Goal: Task Accomplishment & Management: Complete application form

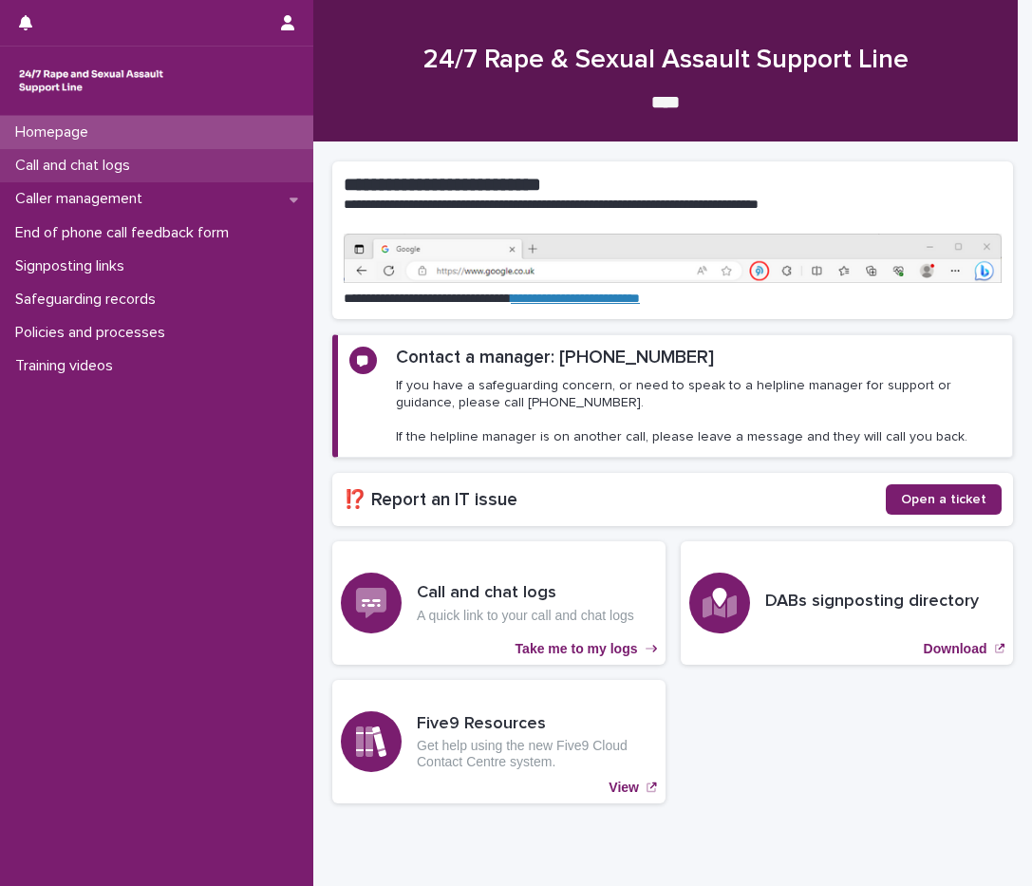
click at [156, 165] on div "Call and chat logs" at bounding box center [156, 165] width 313 height 33
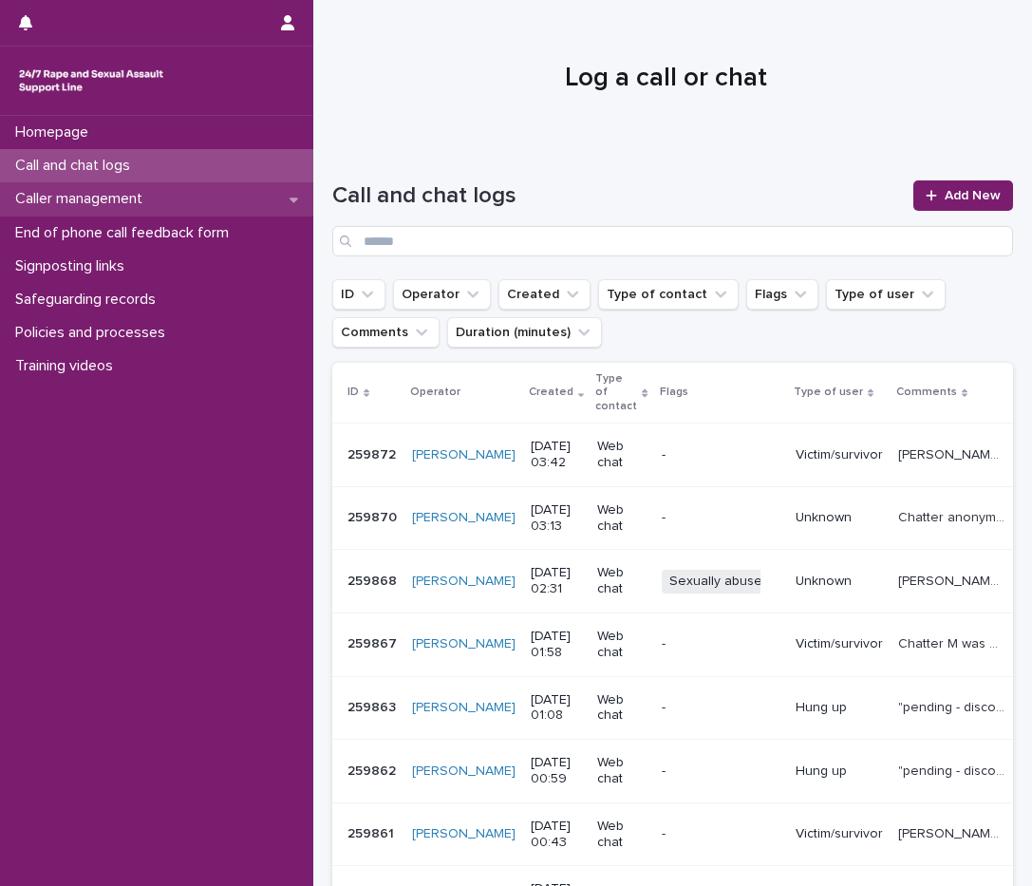
click at [96, 196] on p "Caller management" at bounding box center [83, 199] width 150 height 18
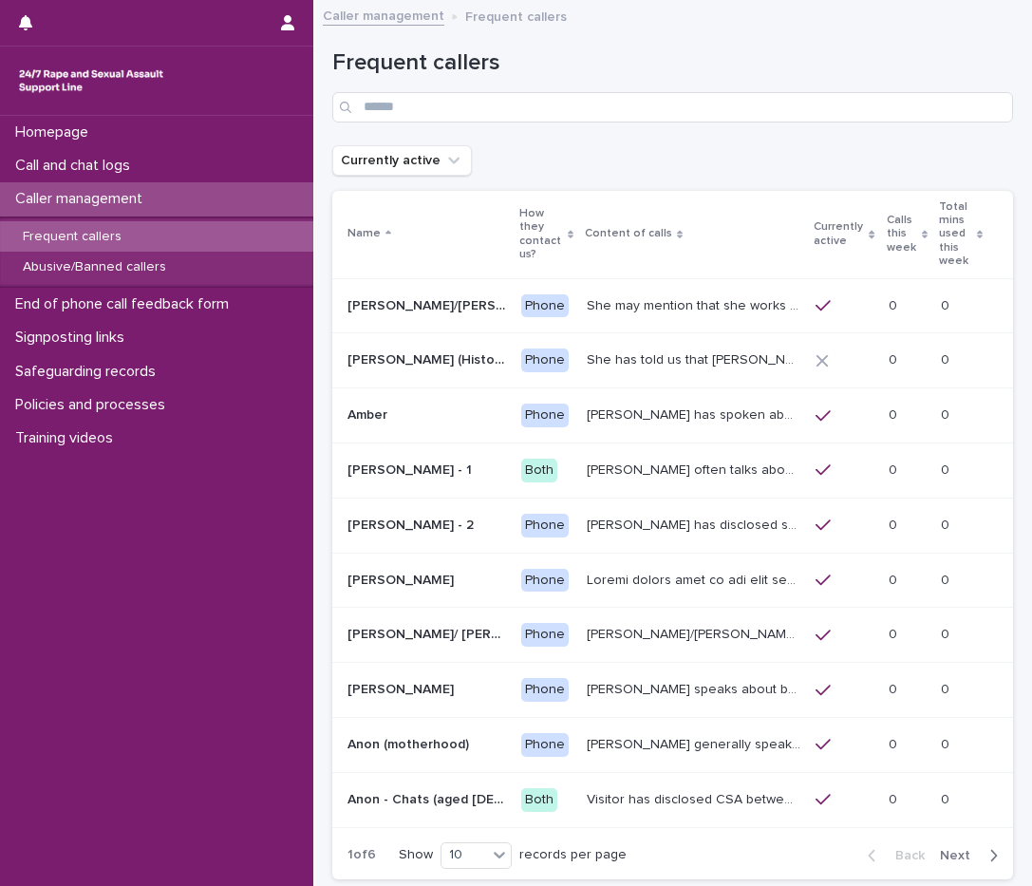
click at [887, 231] on p "Calls this week" at bounding box center [902, 234] width 31 height 48
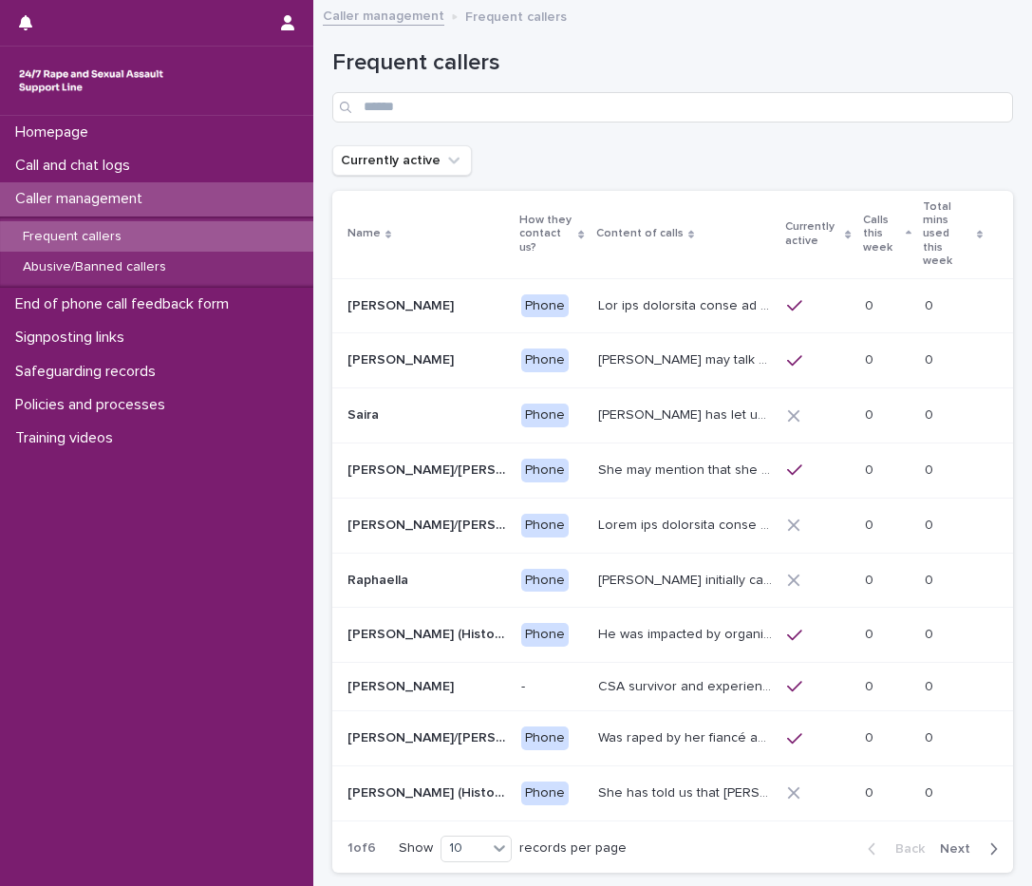
click at [892, 227] on p "Calls this week" at bounding box center [882, 234] width 38 height 48
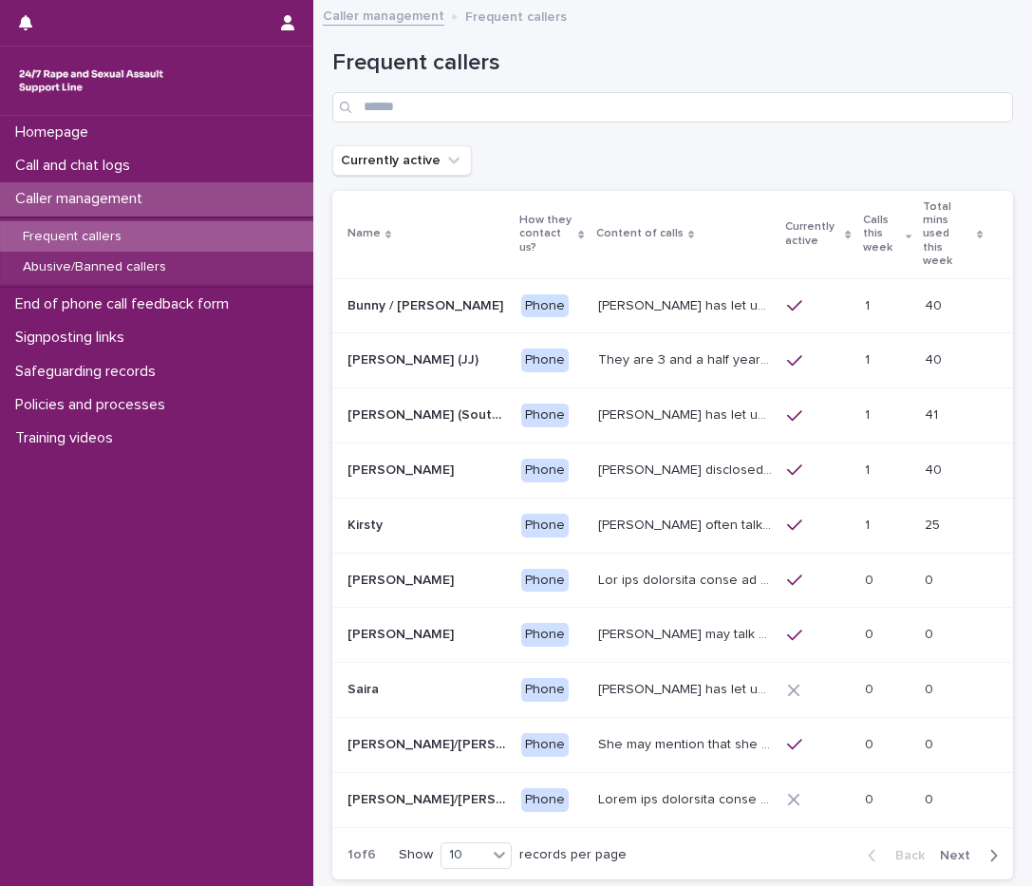
click at [641, 514] on p "Kirsty often talks about experiencing sexual violence by a family friend six ye…" at bounding box center [687, 524] width 178 height 20
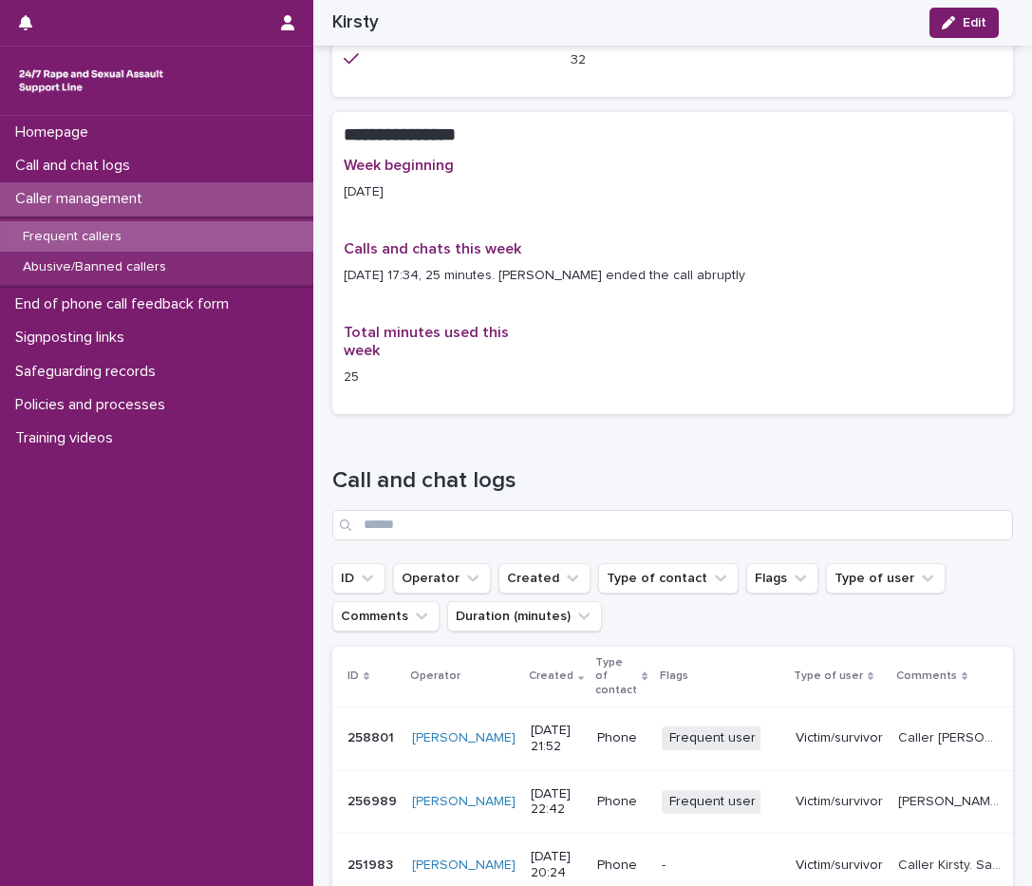
scroll to position [1157, 0]
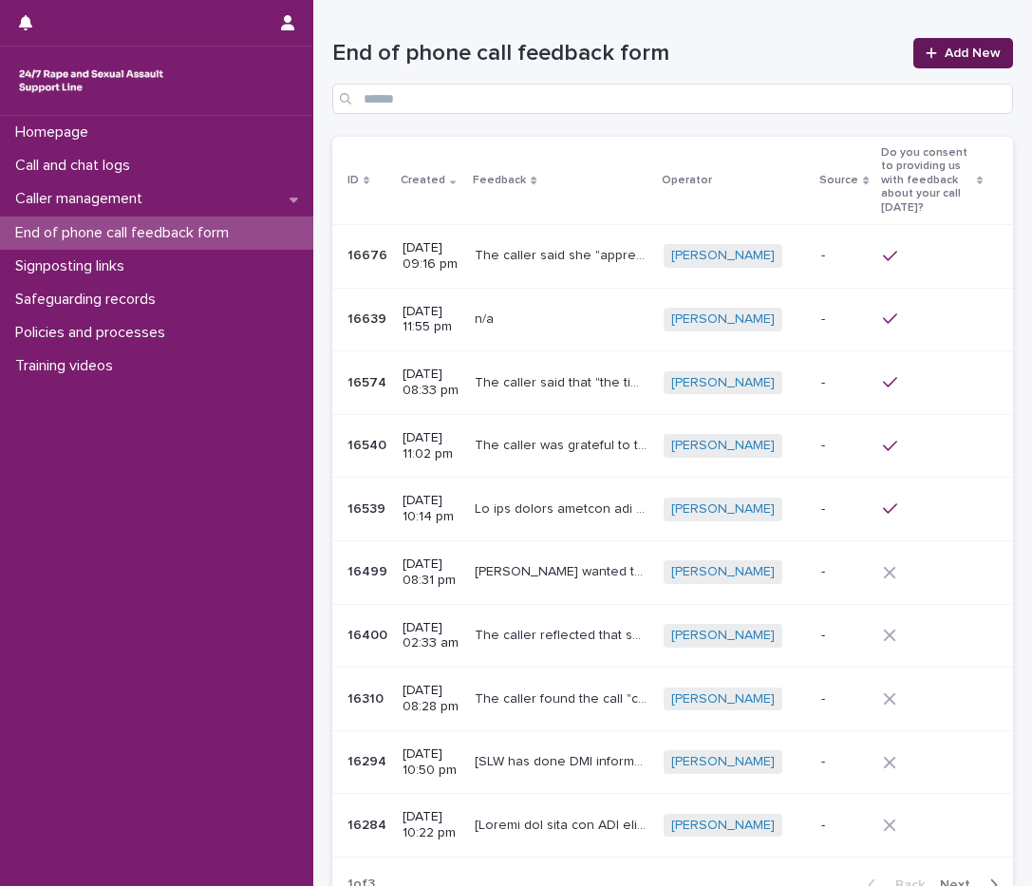
click at [955, 45] on link "Add New" at bounding box center [964, 53] width 100 height 30
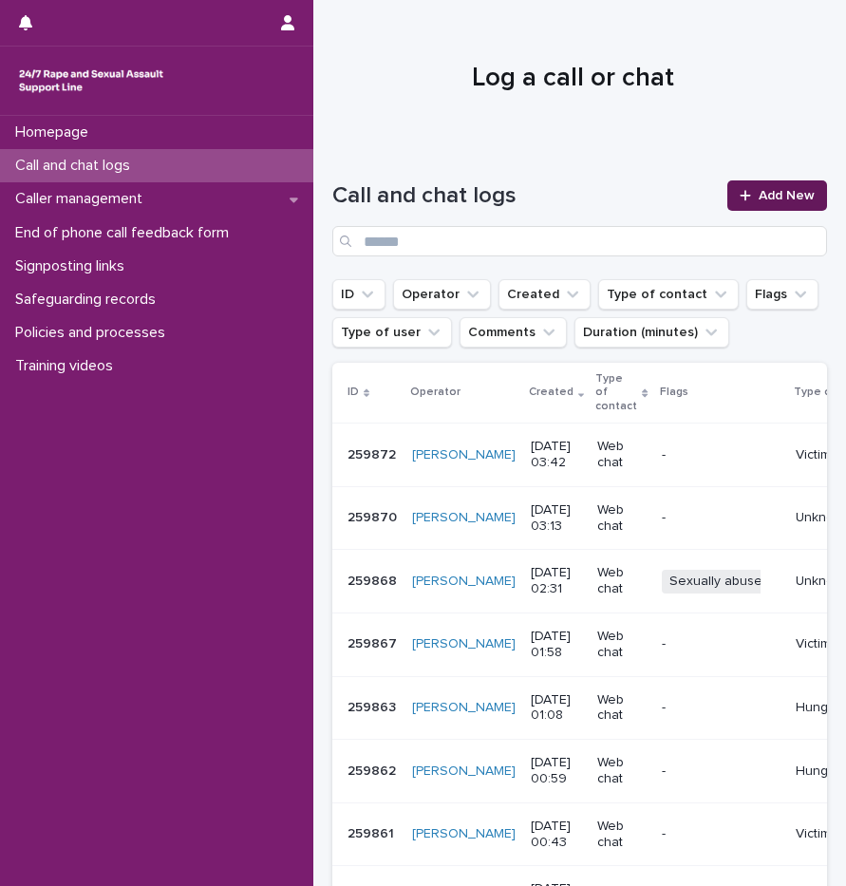
click at [743, 187] on link "Add New" at bounding box center [777, 195] width 100 height 30
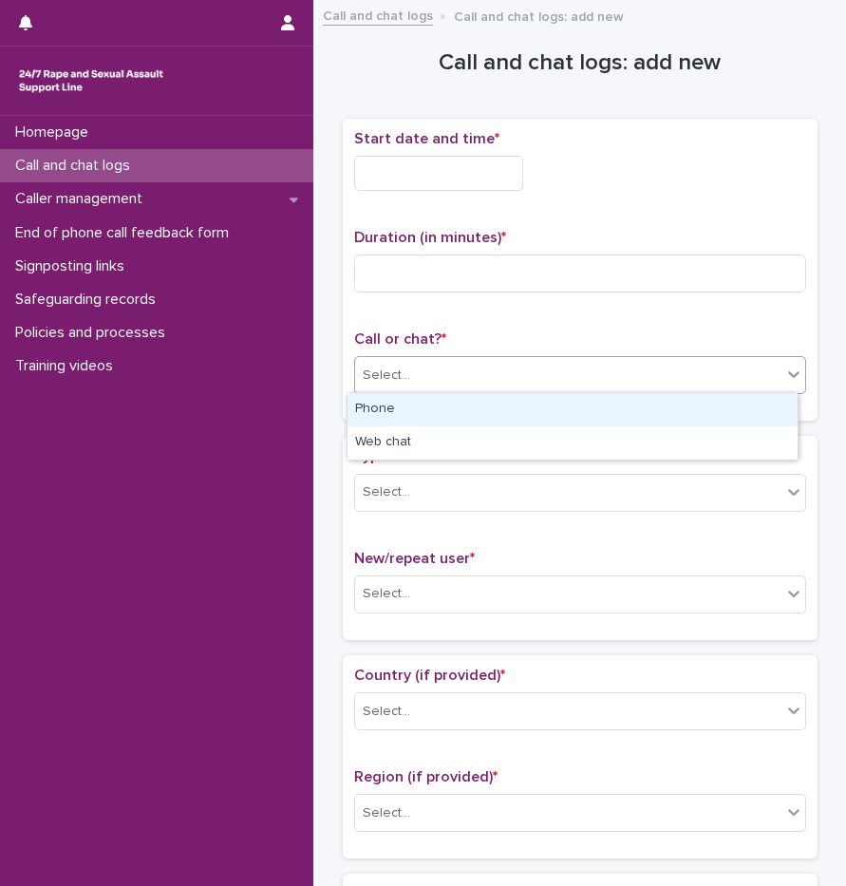
click at [482, 364] on div "Select..." at bounding box center [568, 375] width 426 height 31
click at [403, 412] on div "Phone" at bounding box center [573, 409] width 450 height 33
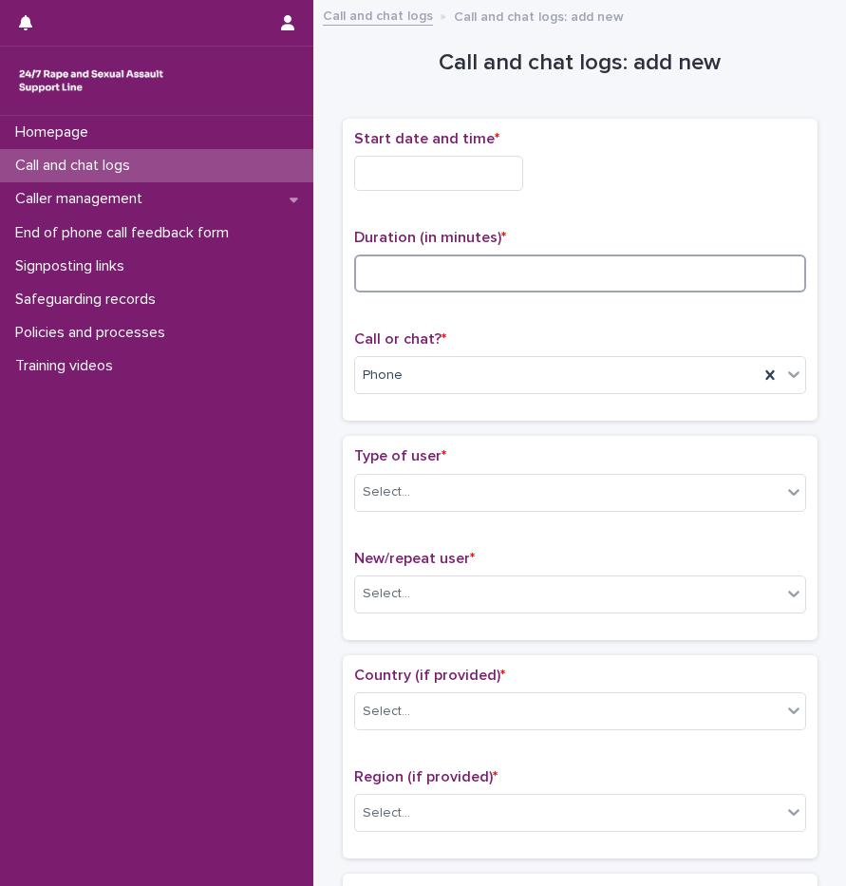
click at [409, 256] on input at bounding box center [580, 274] width 452 height 38
type input "*"
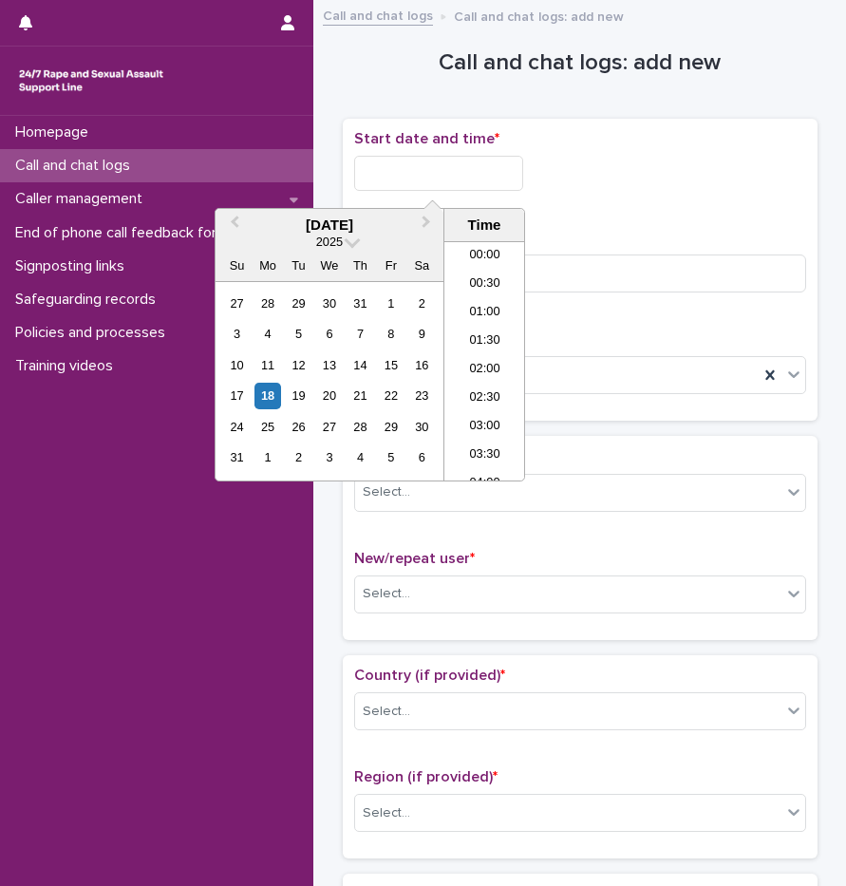
click at [445, 175] on input "text" at bounding box center [438, 173] width 169 height 35
click at [483, 348] on li "20:00" at bounding box center [484, 361] width 81 height 28
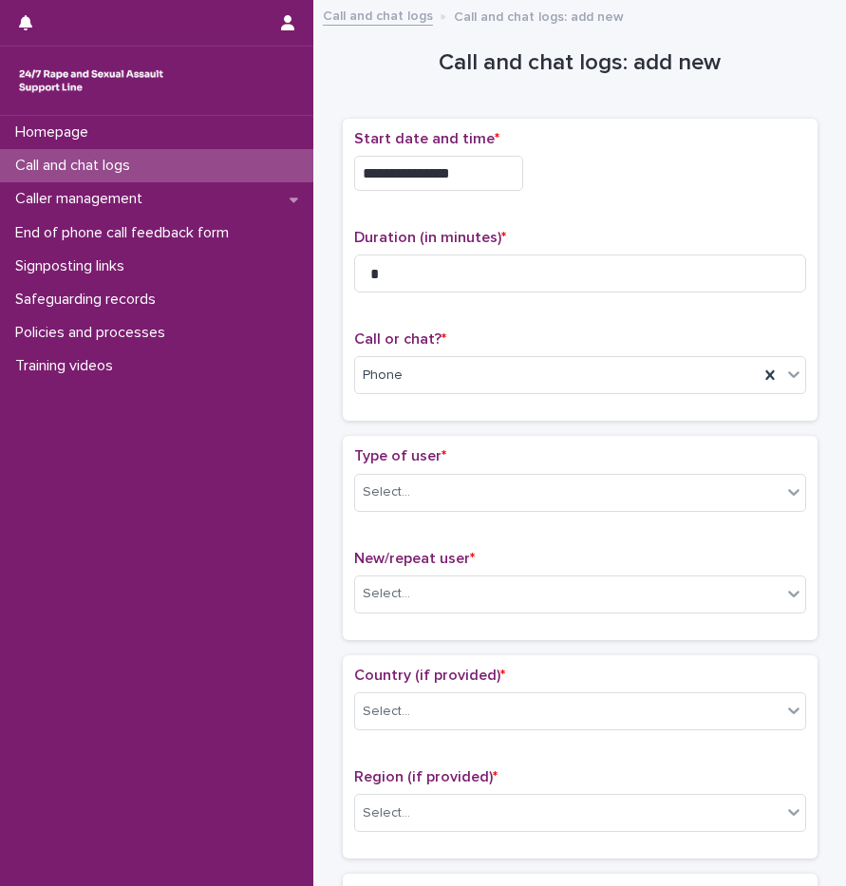
click at [473, 182] on input "**********" at bounding box center [438, 173] width 169 height 35
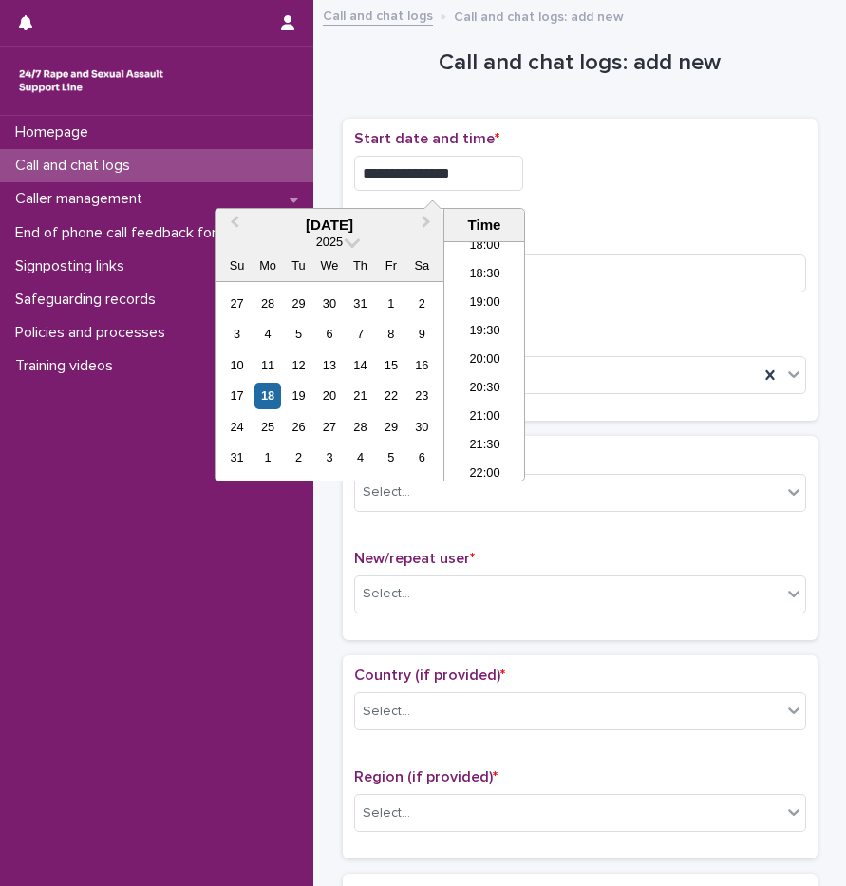
type input "**********"
click at [696, 146] on p "Start date and time *" at bounding box center [580, 139] width 452 height 18
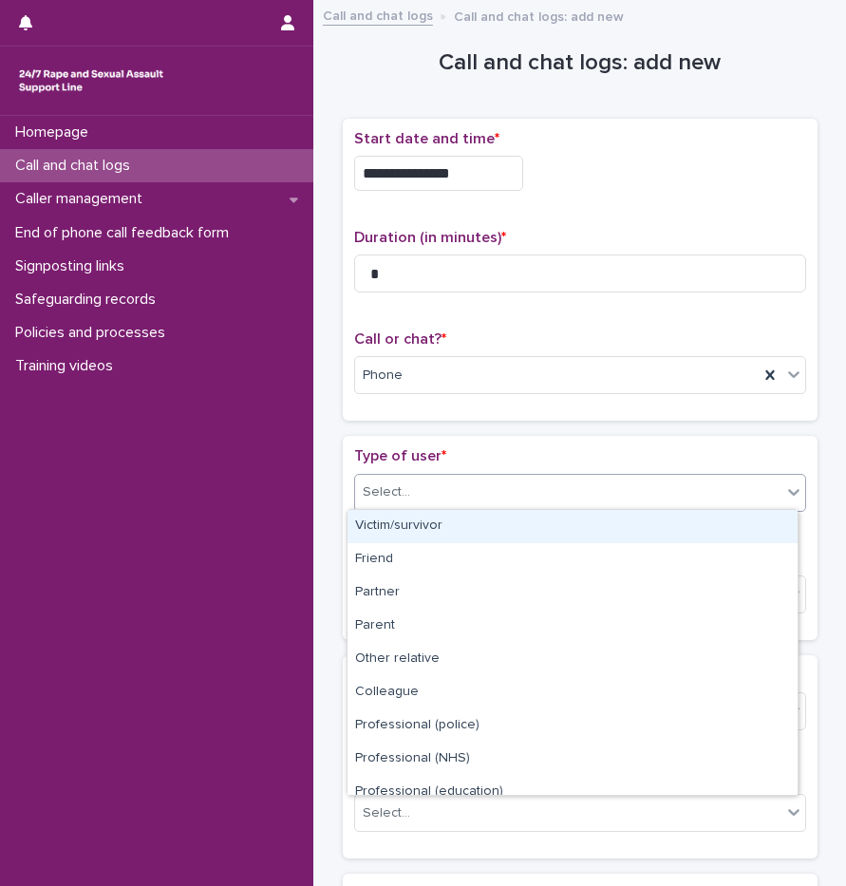
click at [478, 478] on div "Select..." at bounding box center [568, 492] width 426 height 31
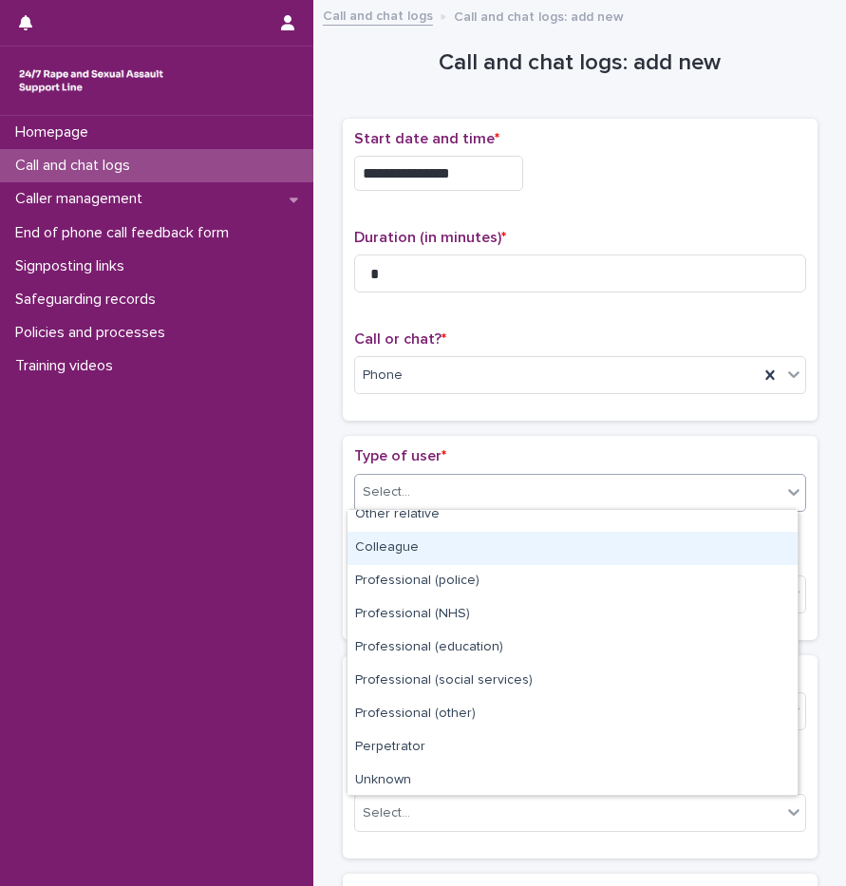
scroll to position [214, 0]
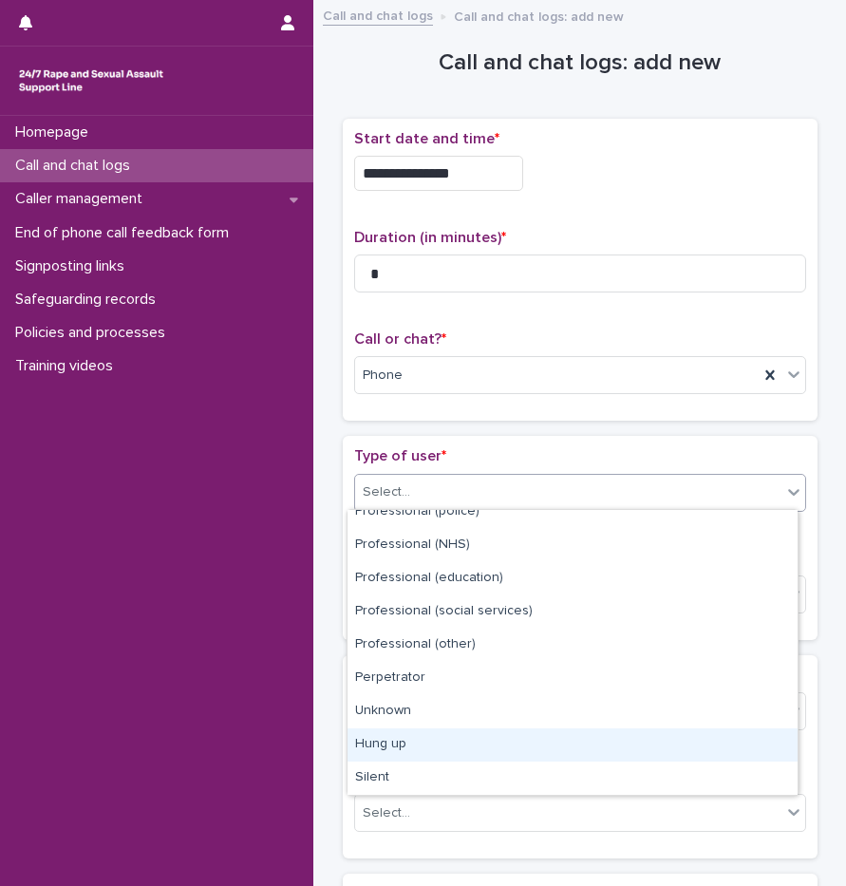
click at [445, 740] on div "Hung up" at bounding box center [573, 744] width 450 height 33
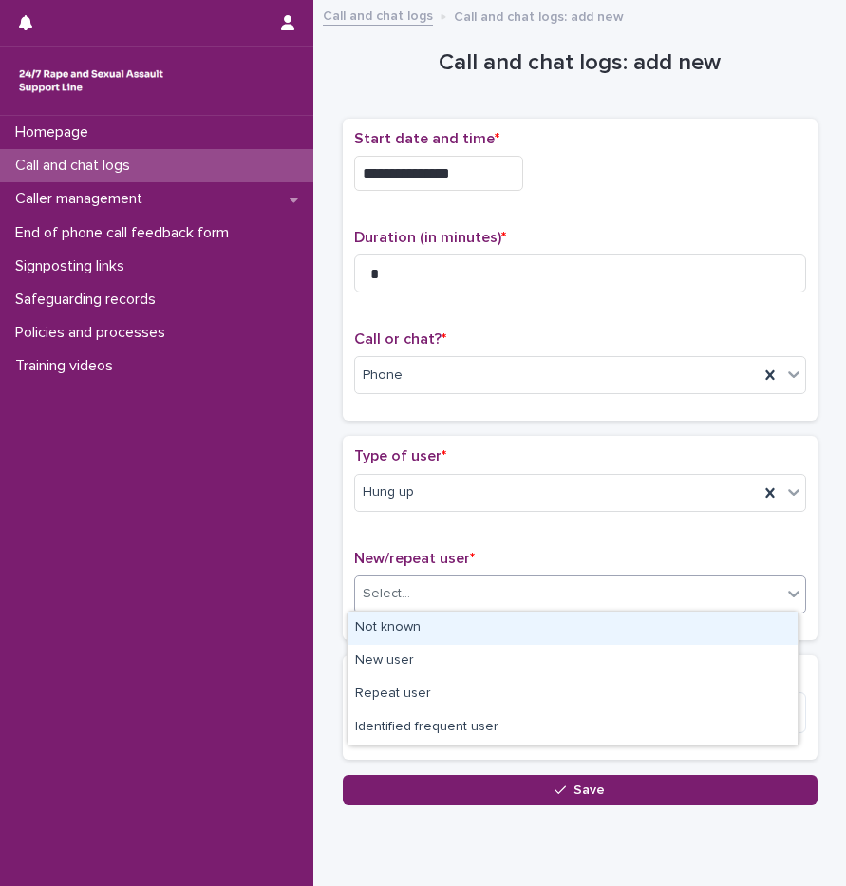
click at [413, 588] on div "Select..." at bounding box center [568, 593] width 426 height 31
click at [405, 638] on div "Not known" at bounding box center [573, 628] width 450 height 33
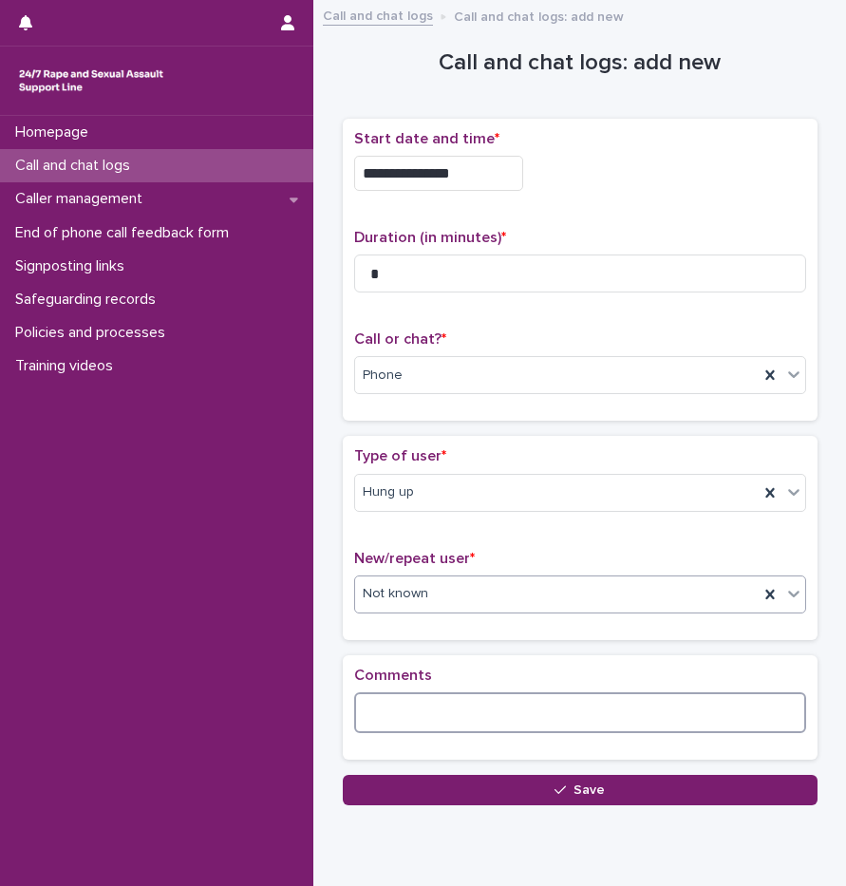
click at [389, 717] on textarea at bounding box center [580, 712] width 452 height 41
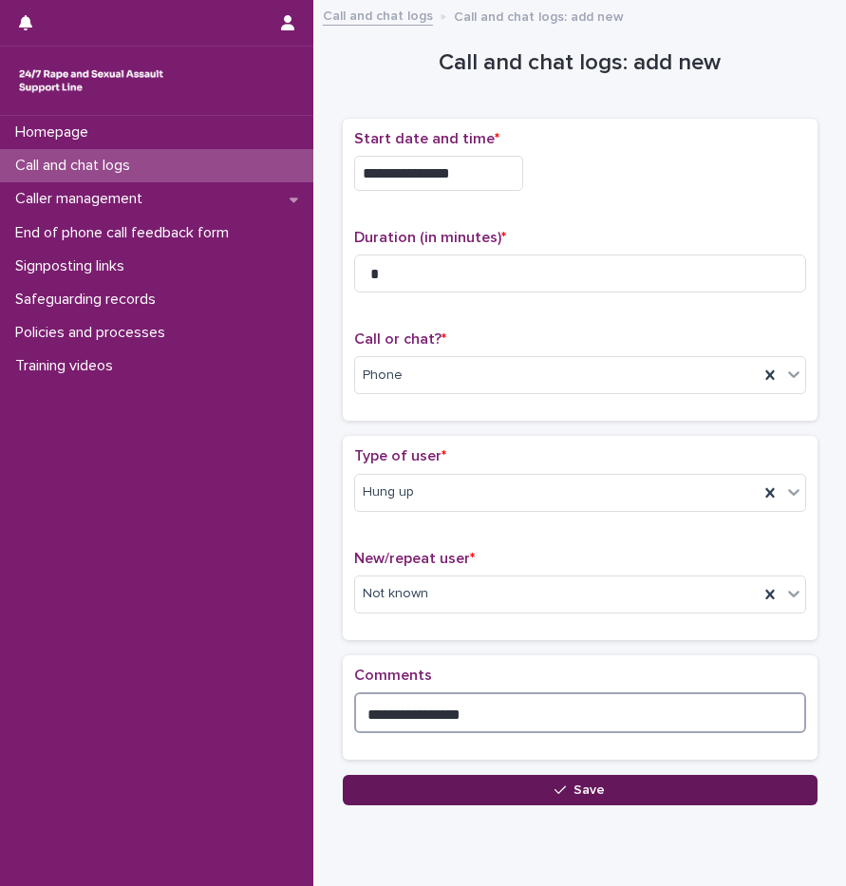
type textarea "**********"
click at [442, 778] on button "Save" at bounding box center [580, 790] width 475 height 30
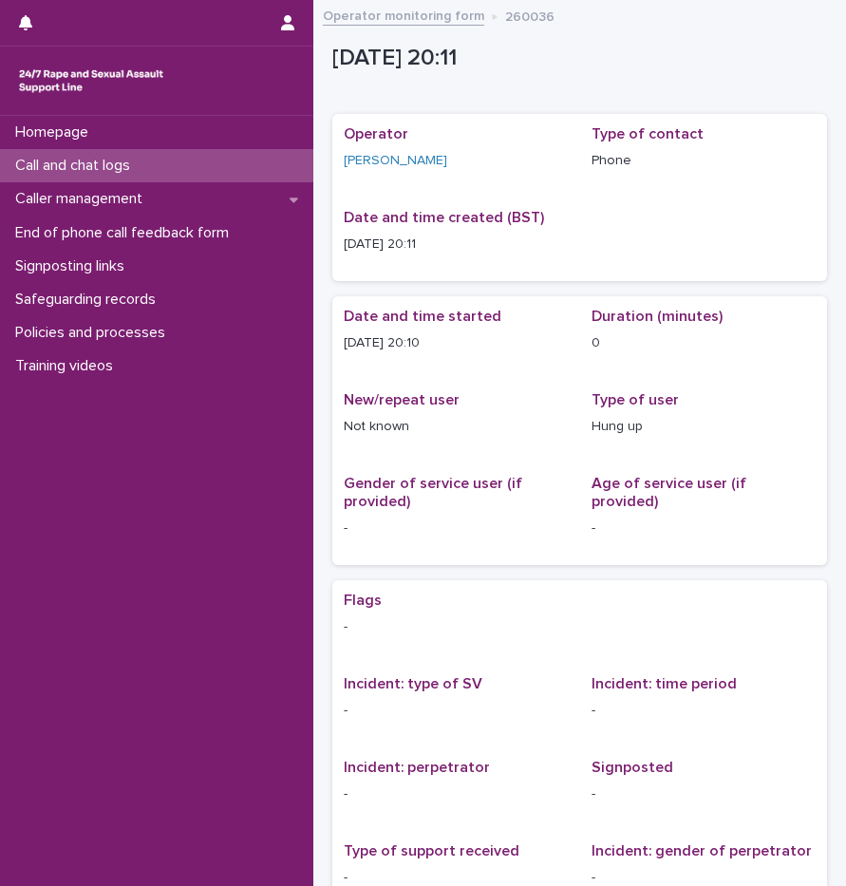
click at [142, 160] on p "Call and chat logs" at bounding box center [77, 166] width 138 height 18
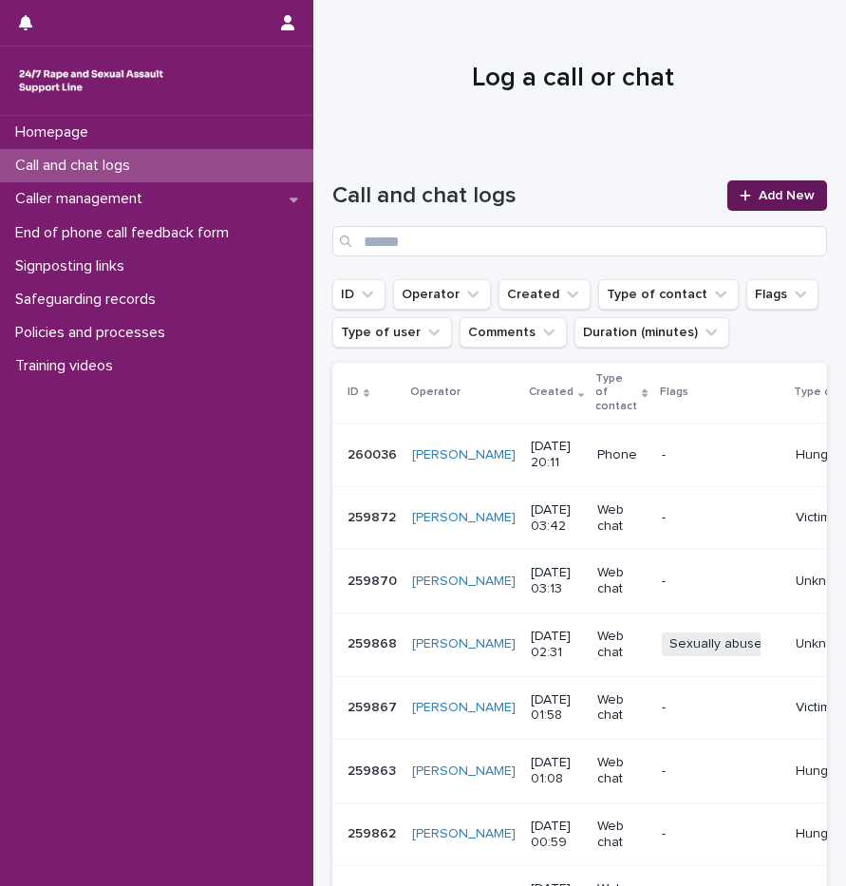
click at [776, 203] on link "Add New" at bounding box center [777, 195] width 100 height 30
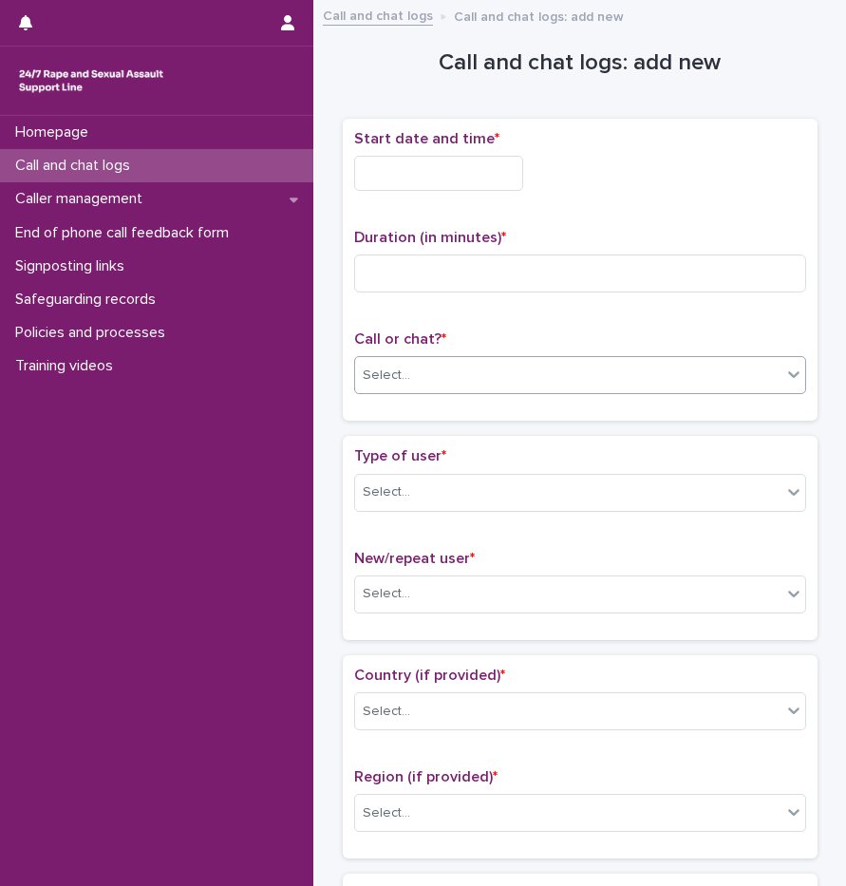
click at [425, 388] on div "Select..." at bounding box center [568, 375] width 426 height 31
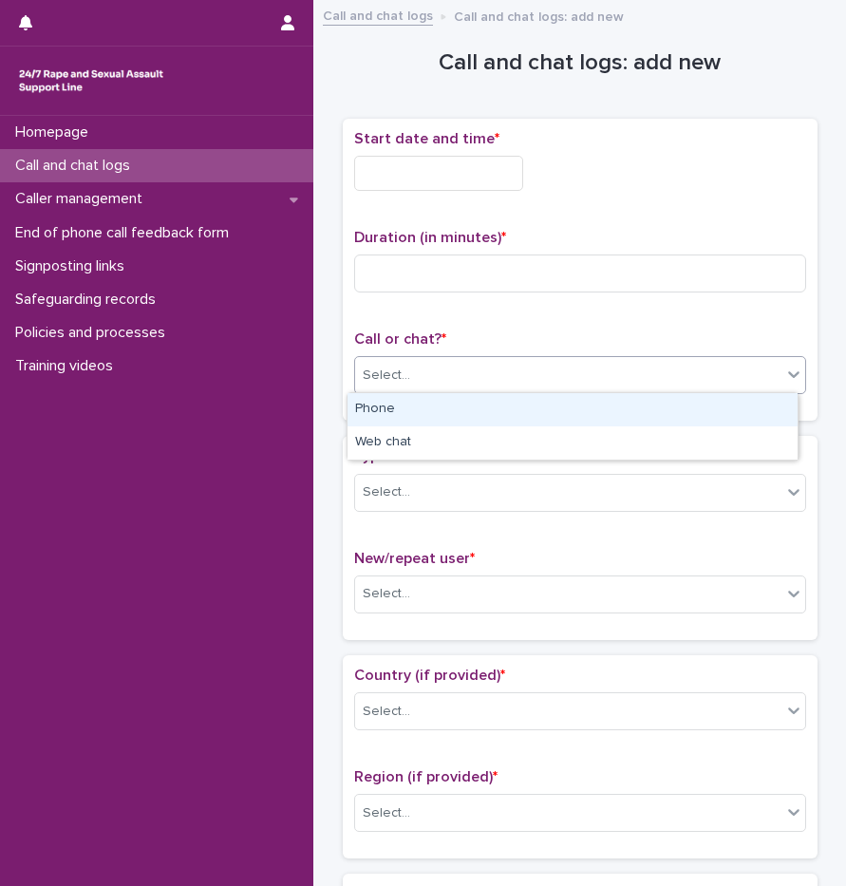
click at [419, 406] on div "Phone" at bounding box center [573, 409] width 450 height 33
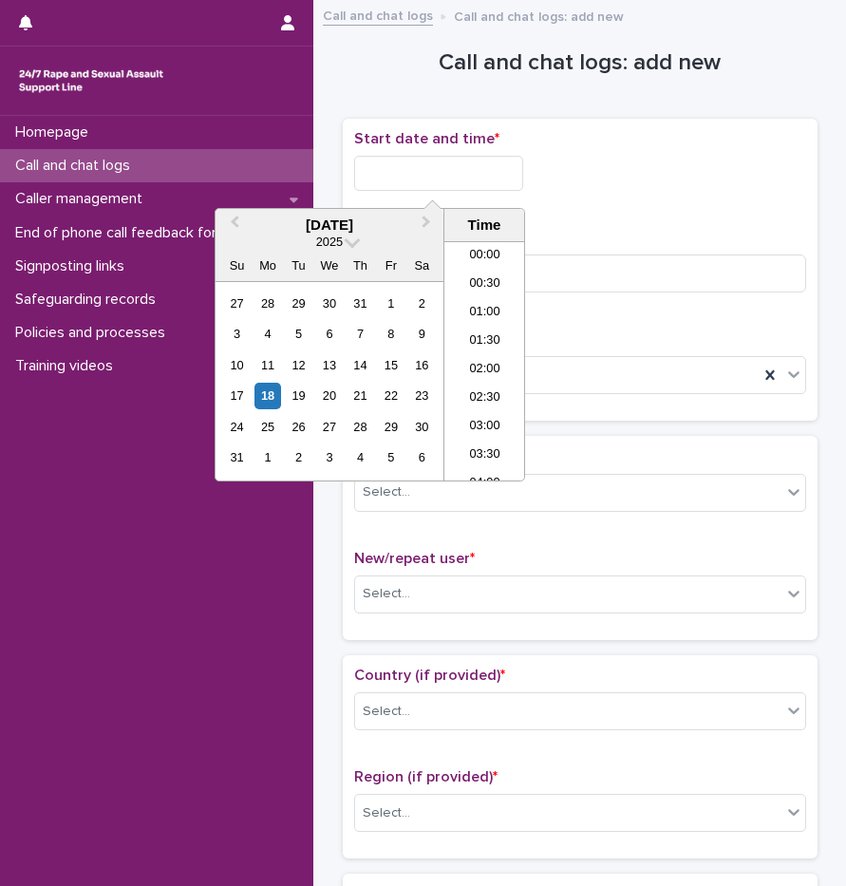
click at [437, 166] on input "text" at bounding box center [438, 173] width 169 height 35
click at [500, 357] on li "20:00" at bounding box center [484, 361] width 81 height 28
click at [499, 179] on input "**********" at bounding box center [438, 173] width 169 height 35
type input "**********"
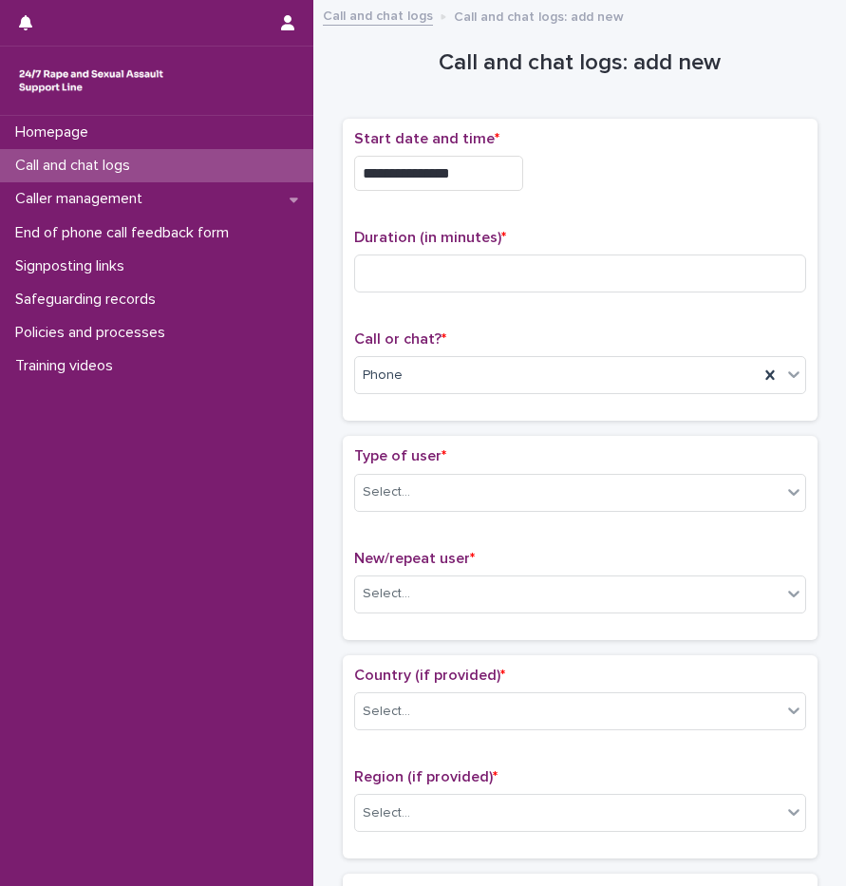
click at [757, 217] on div "**********" at bounding box center [580, 270] width 452 height 280
click at [567, 266] on input at bounding box center [580, 274] width 452 height 38
type input "*"
click at [422, 490] on div "Select..." at bounding box center [568, 492] width 426 height 31
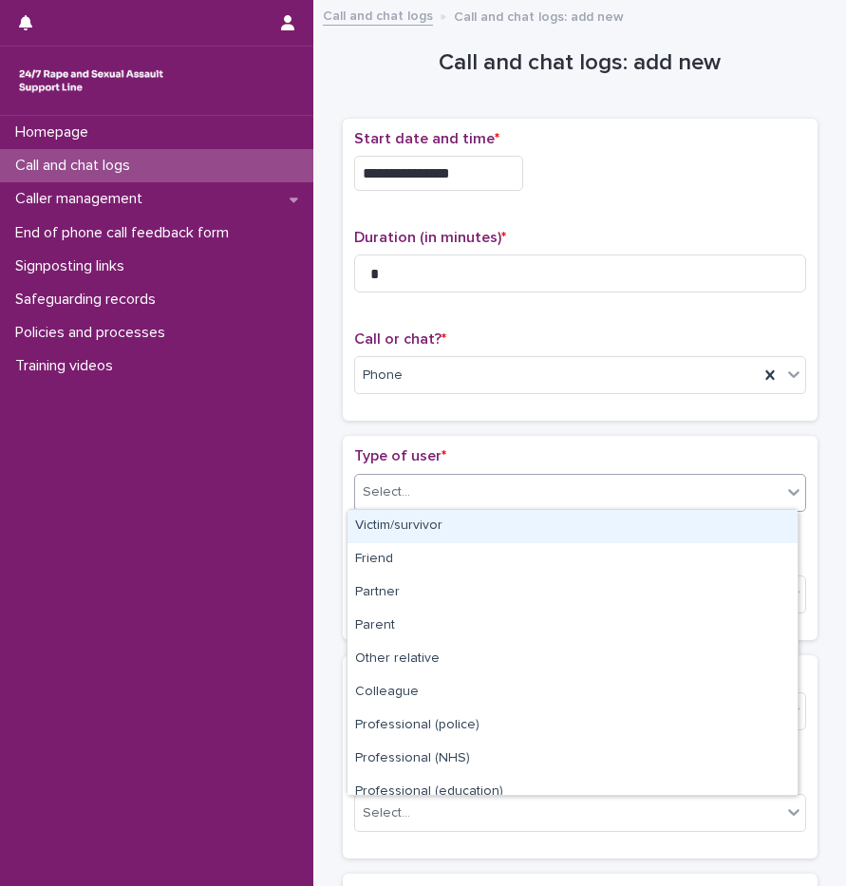
click at [417, 522] on div "Victim/survivor" at bounding box center [573, 526] width 450 height 33
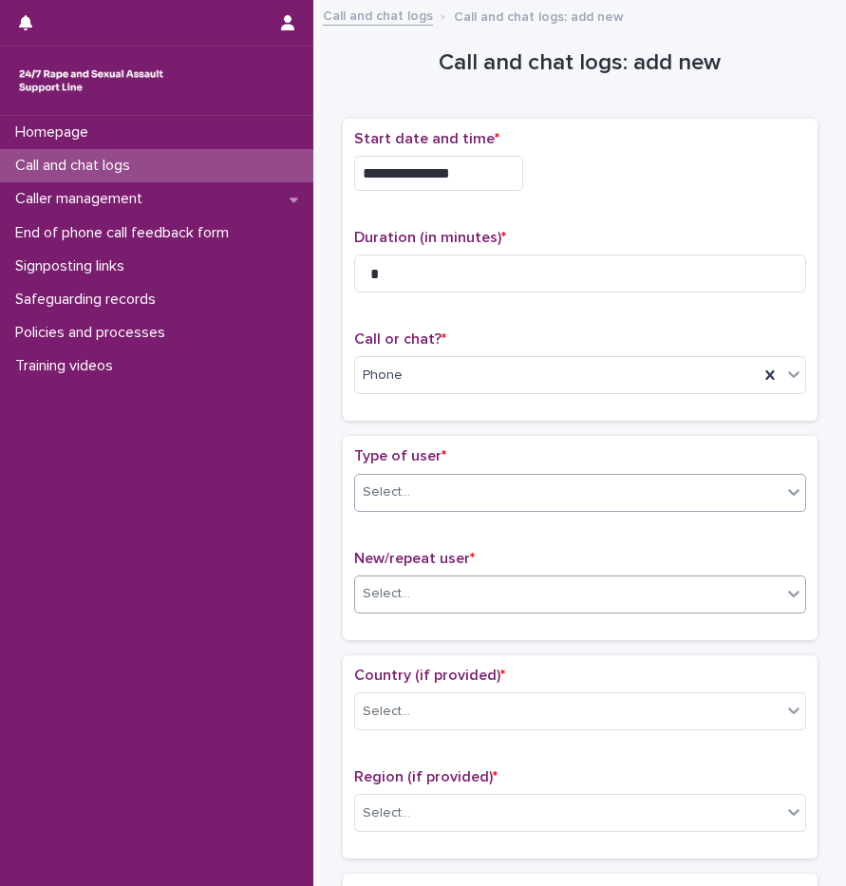
click at [406, 586] on div "Select..." at bounding box center [568, 593] width 426 height 31
click at [411, 608] on div "Select..." at bounding box center [580, 595] width 452 height 38
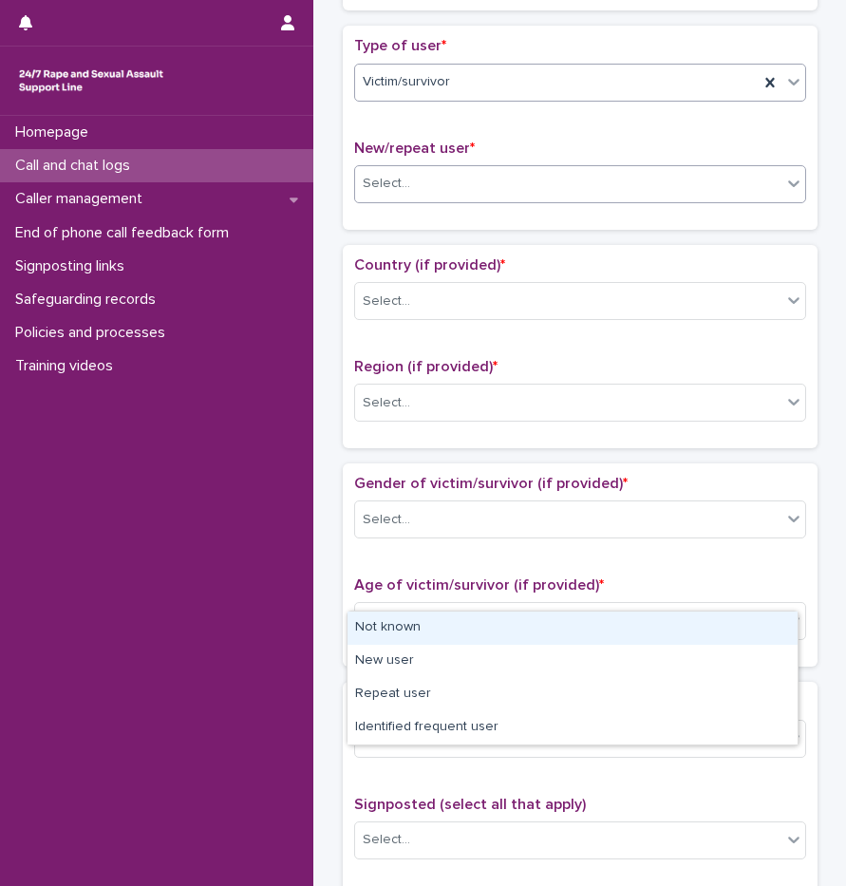
scroll to position [417, 0]
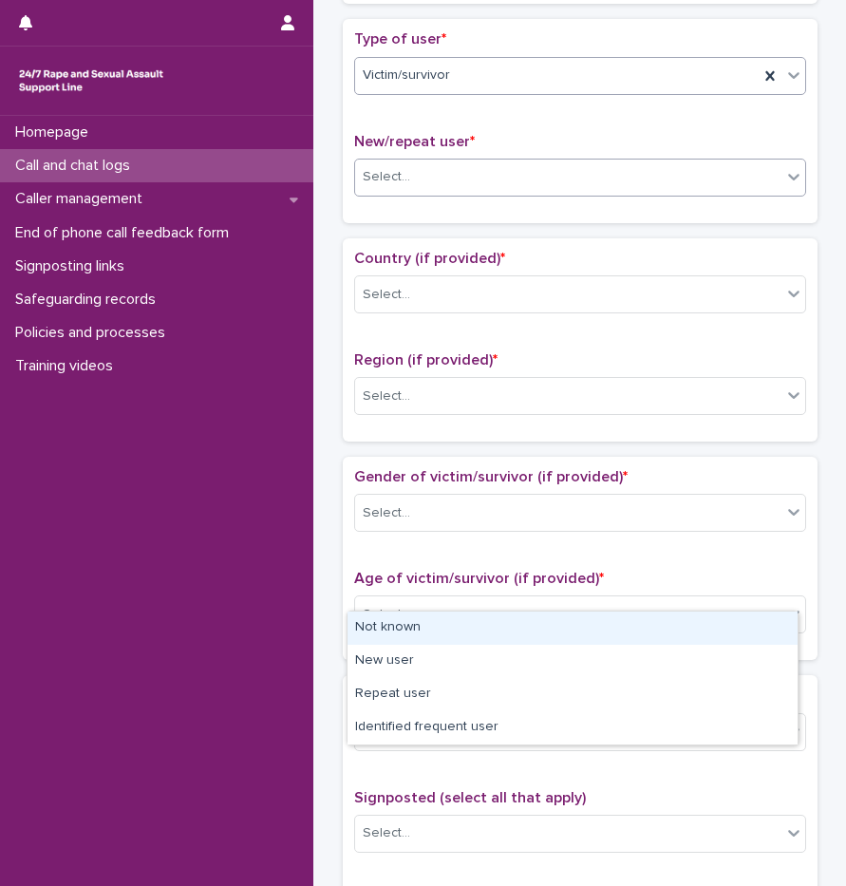
click at [409, 180] on div "Select..." at bounding box center [568, 176] width 426 height 31
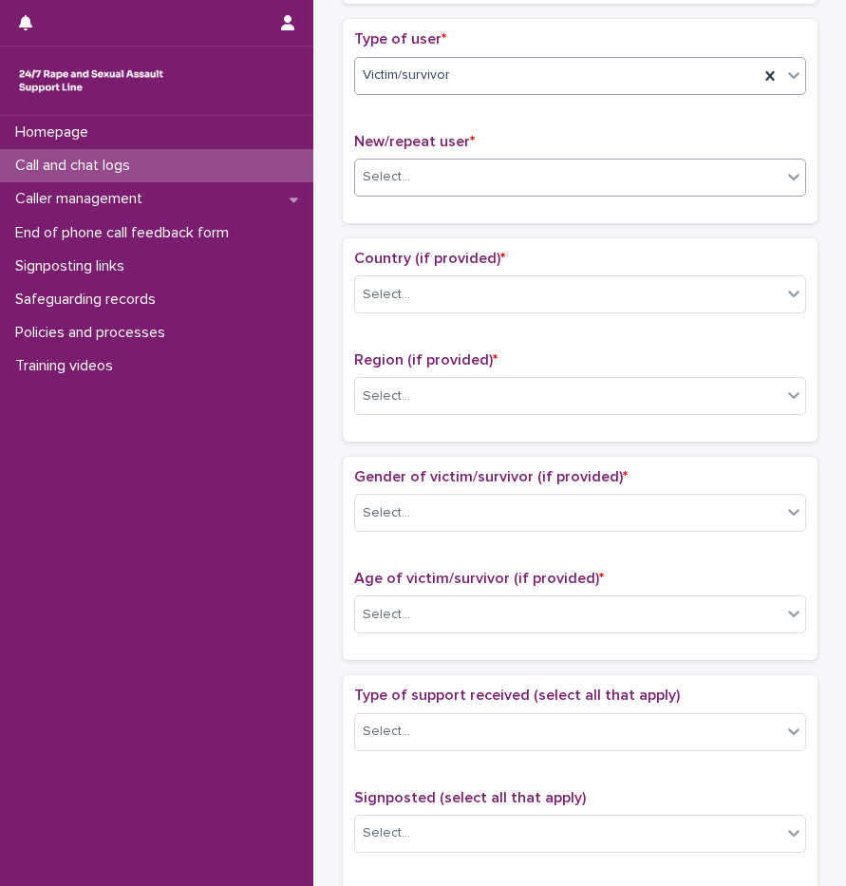
click at [536, 189] on div "Select..." at bounding box center [568, 176] width 426 height 31
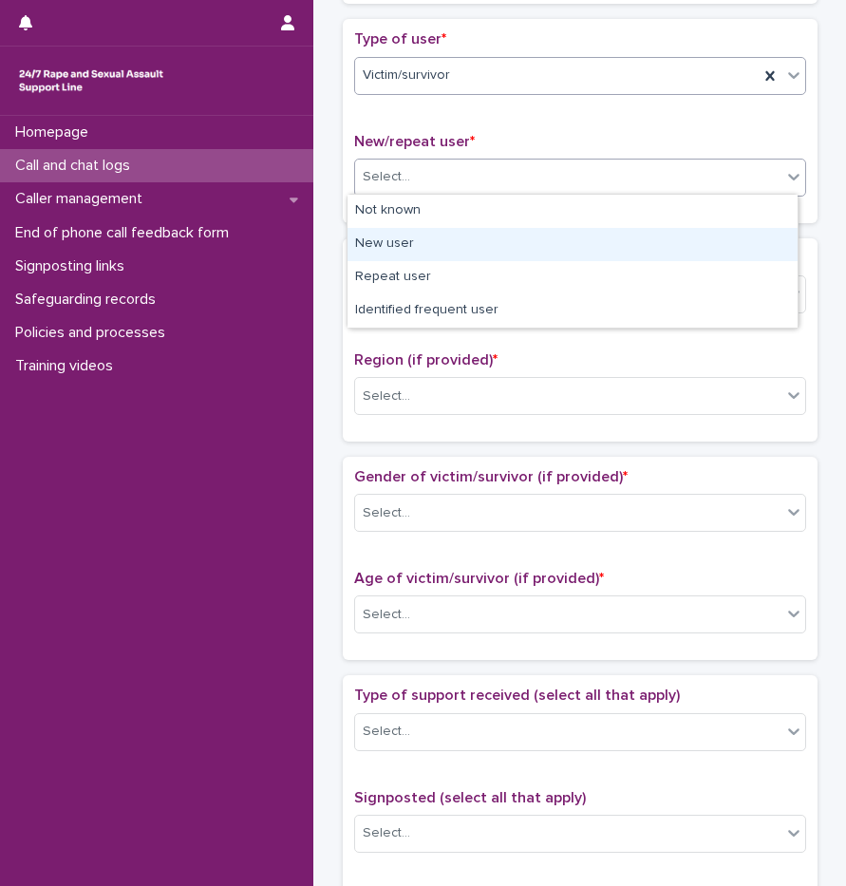
drag, startPoint x: 435, startPoint y: 252, endPoint x: 435, endPoint y: 271, distance: 19.0
click at [435, 252] on div "New user" at bounding box center [573, 244] width 450 height 33
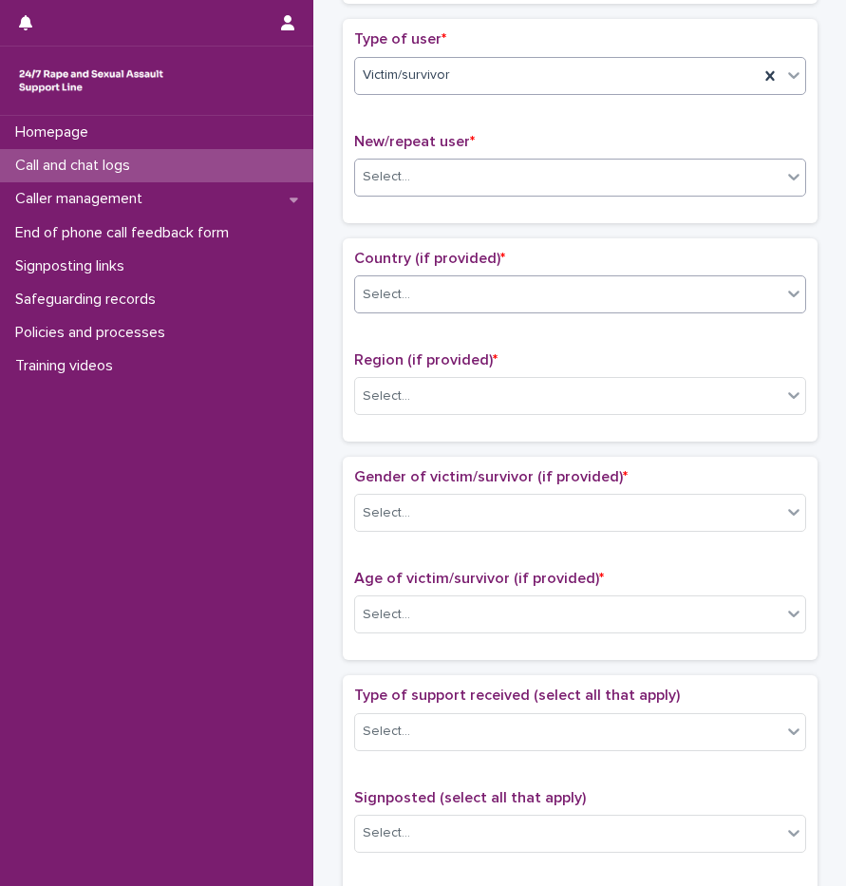
click at [432, 287] on div "Select..." at bounding box center [568, 294] width 426 height 31
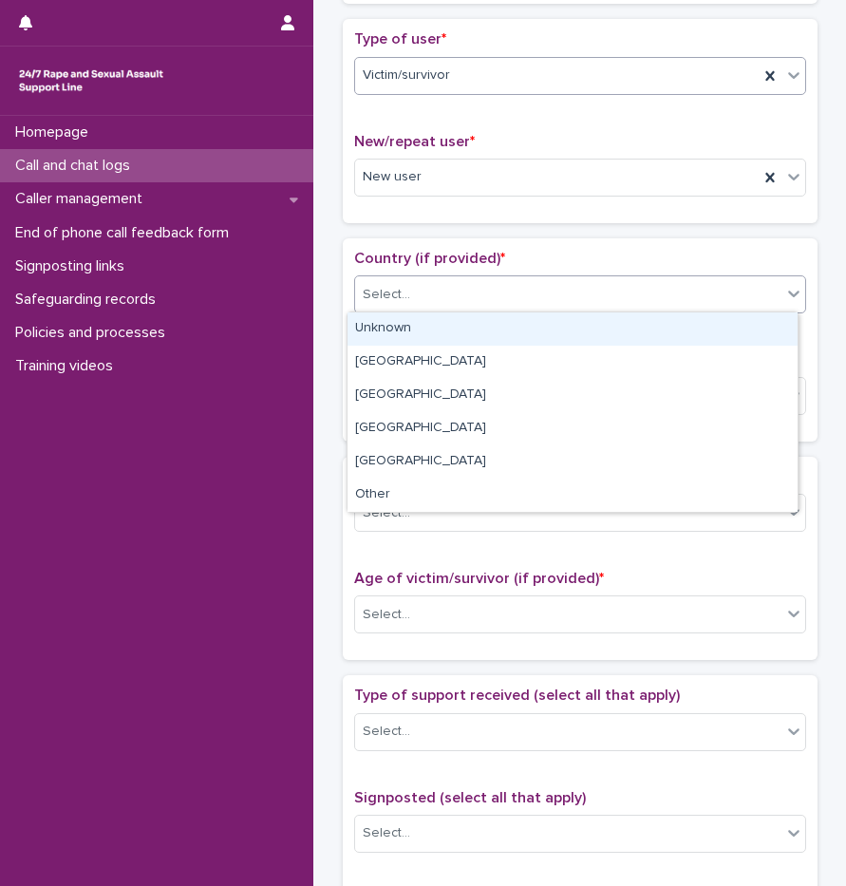
click at [424, 317] on div "Unknown" at bounding box center [573, 328] width 450 height 33
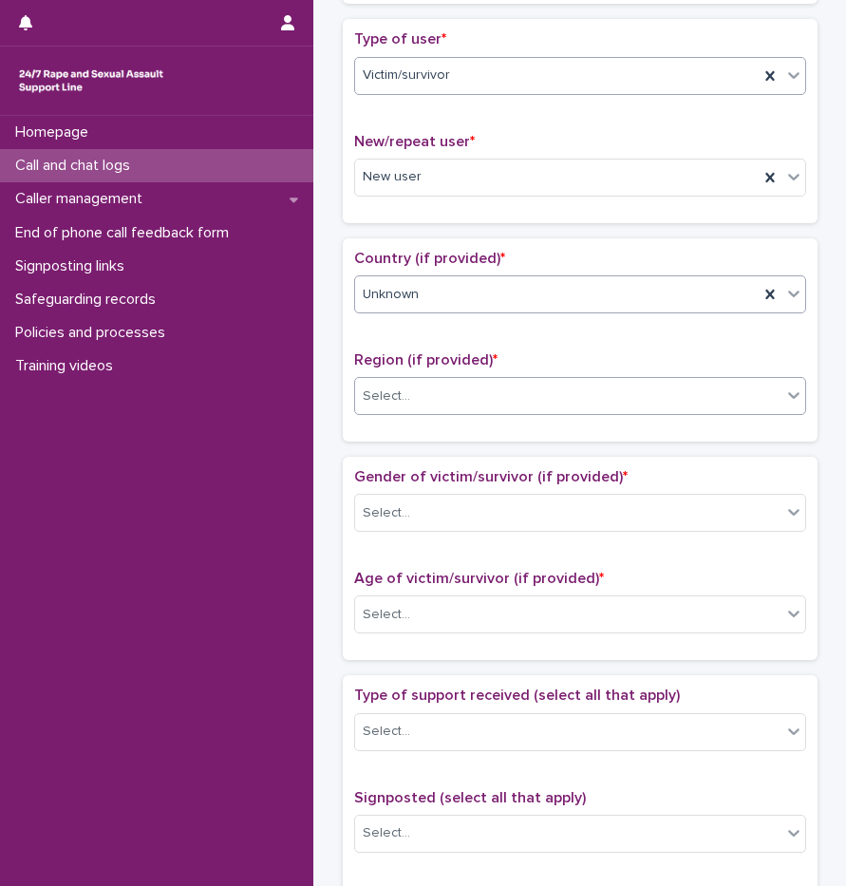
click at [420, 399] on div "Select..." at bounding box center [568, 396] width 426 height 31
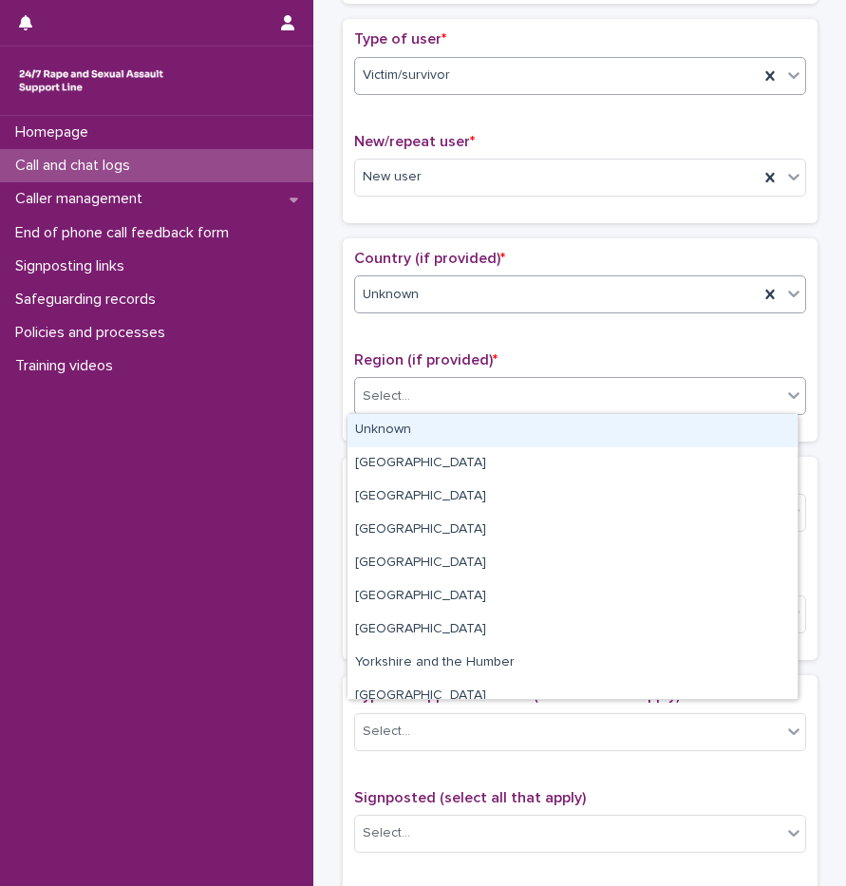
click at [420, 275] on div "Unknown" at bounding box center [580, 294] width 452 height 38
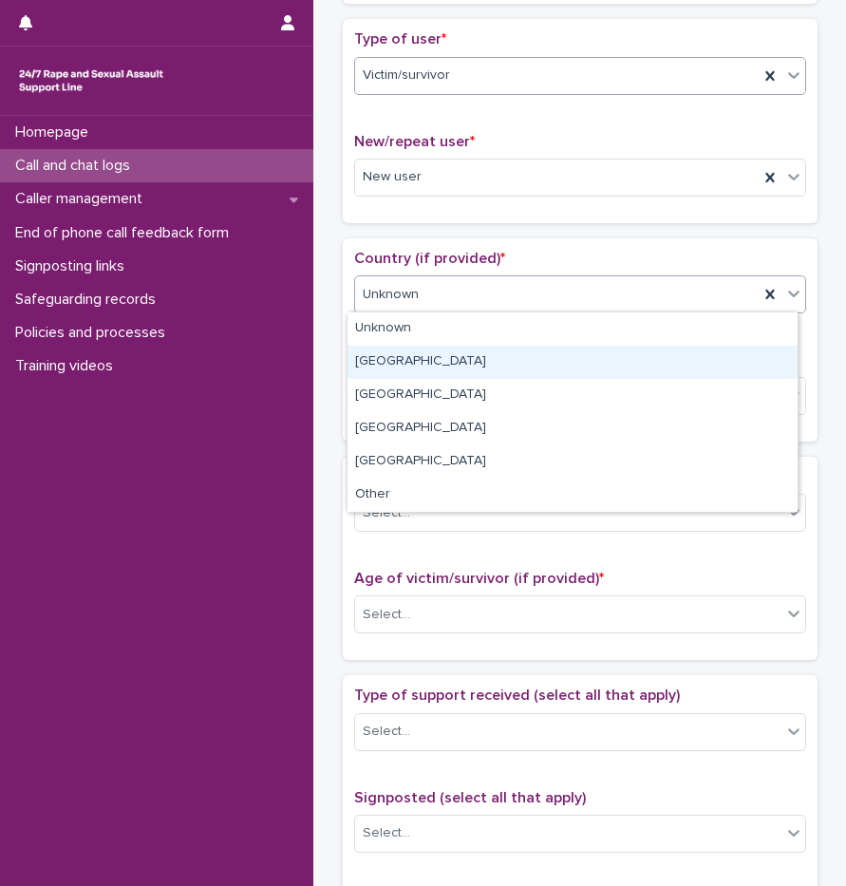
click at [421, 360] on div "England" at bounding box center [573, 362] width 450 height 33
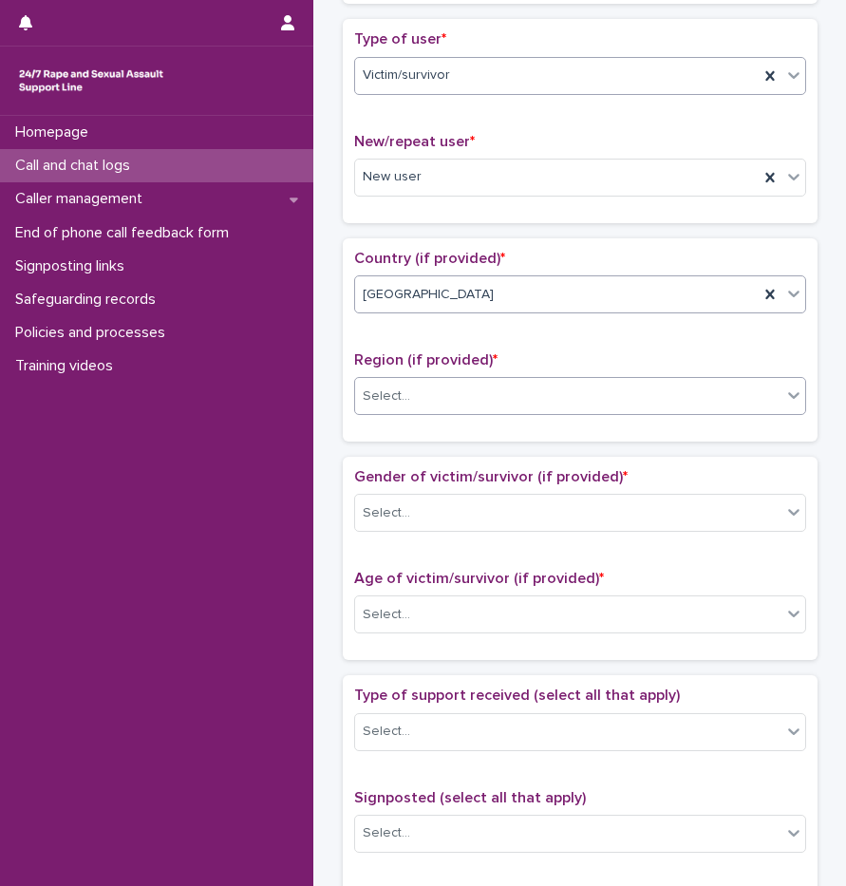
click at [411, 394] on div "Select..." at bounding box center [568, 396] width 426 height 31
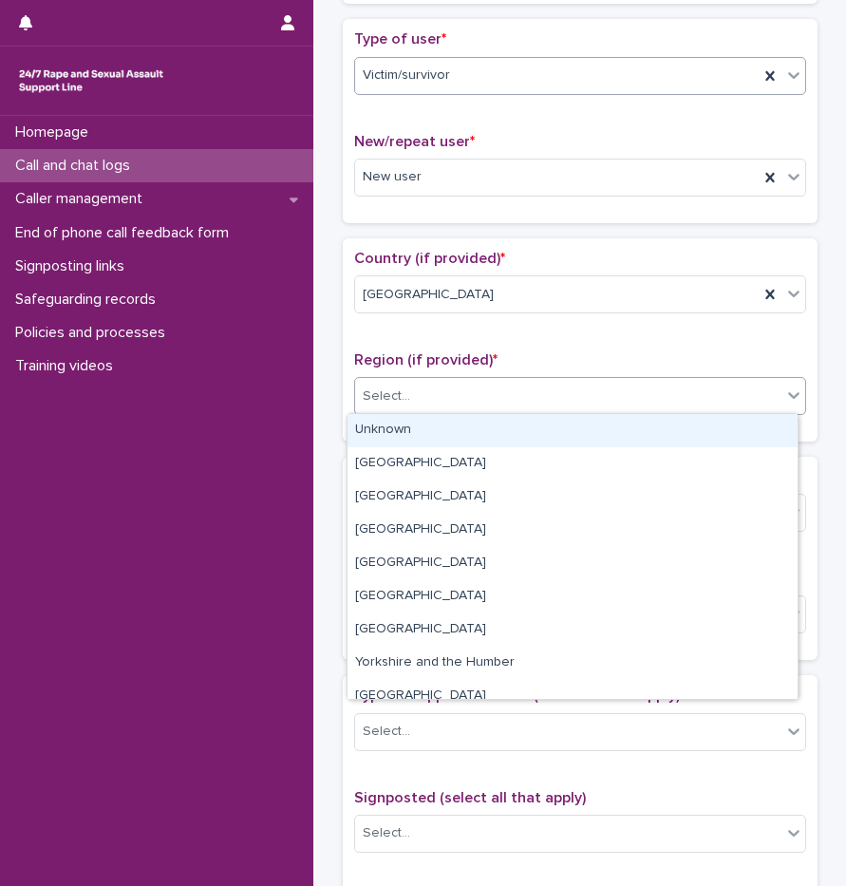
click at [411, 436] on div "Unknown" at bounding box center [573, 430] width 450 height 33
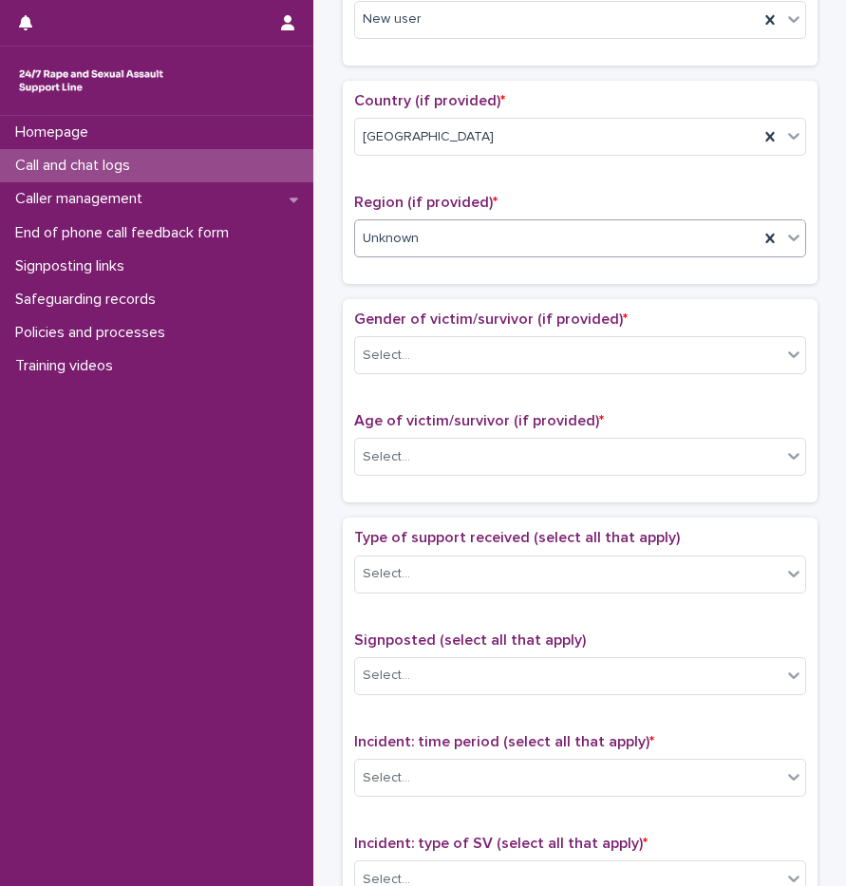
scroll to position [797, 0]
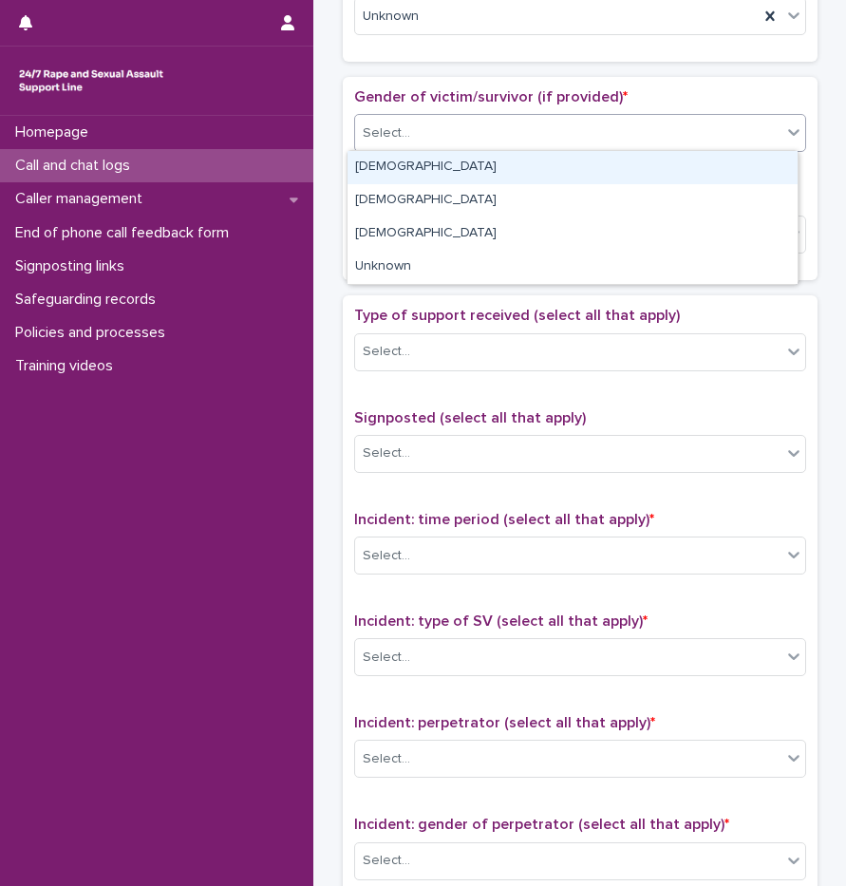
click at [398, 129] on div "Select..." at bounding box center [386, 133] width 47 height 20
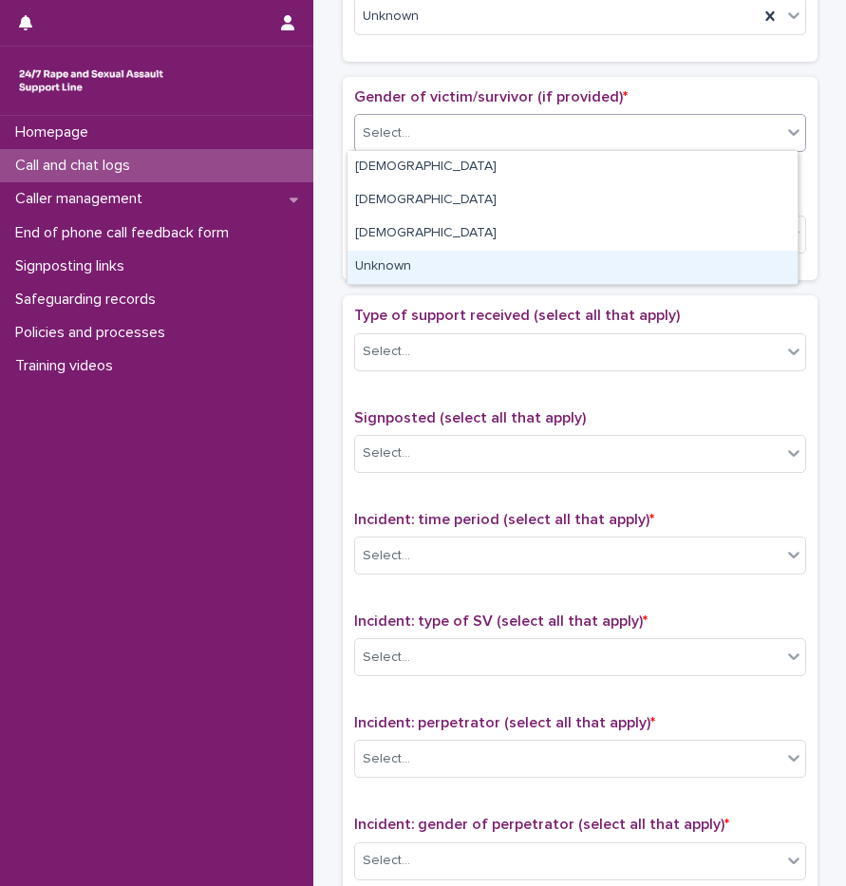
click at [387, 267] on div "Unknown" at bounding box center [573, 267] width 450 height 33
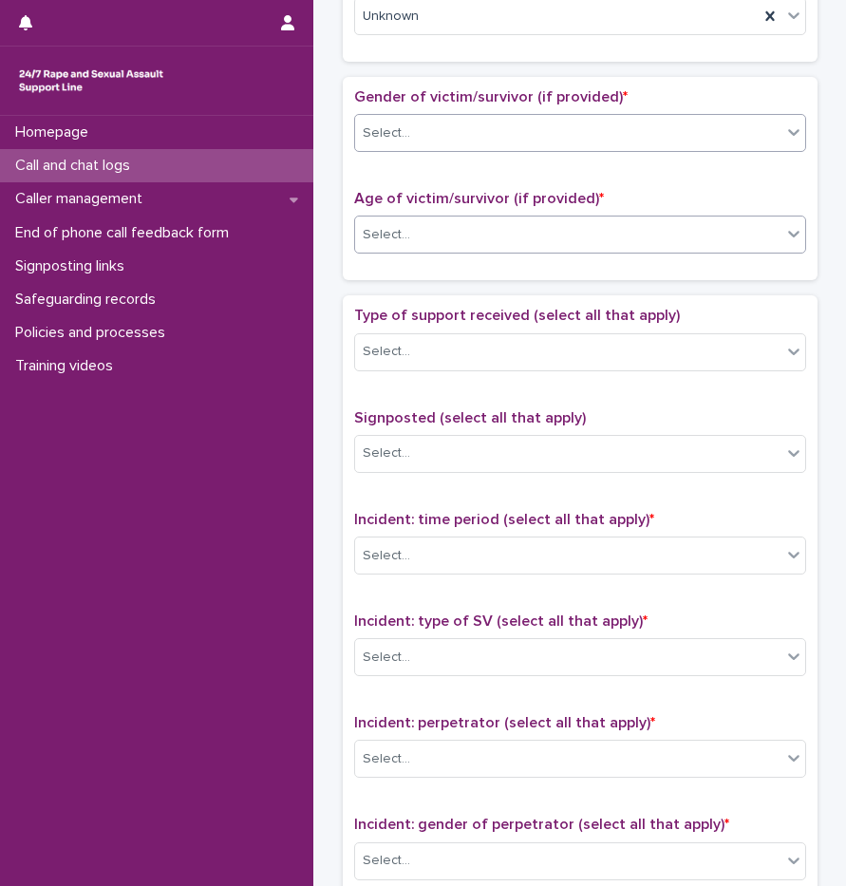
click at [397, 235] on div "Select..." at bounding box center [386, 235] width 47 height 20
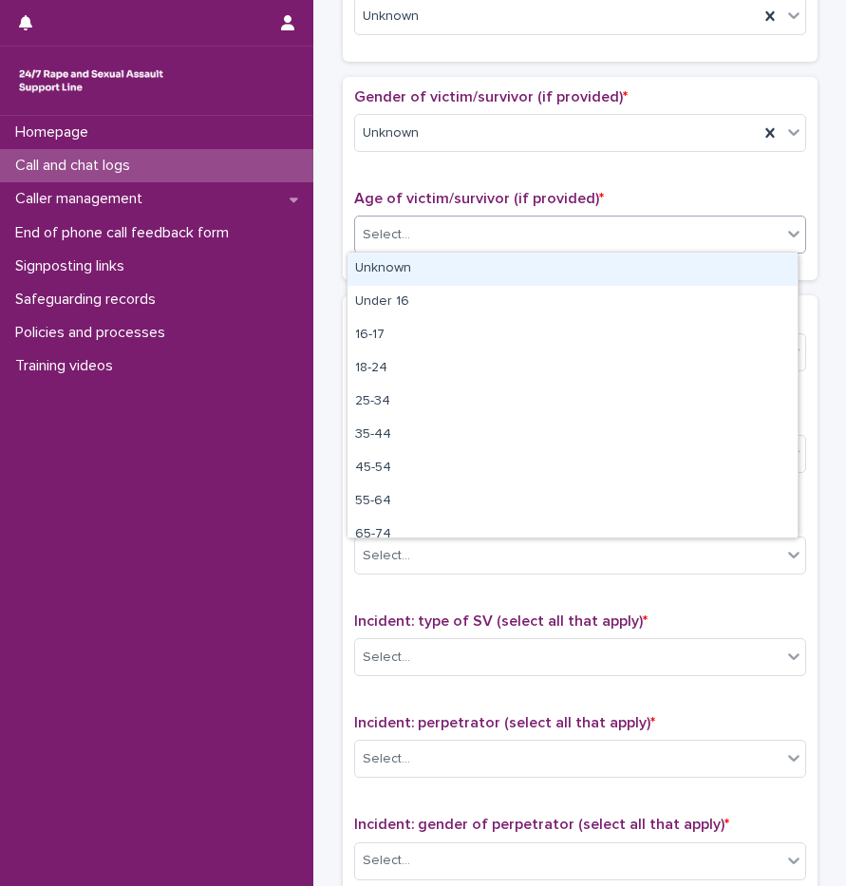
click at [403, 264] on div "Unknown" at bounding box center [573, 269] width 450 height 33
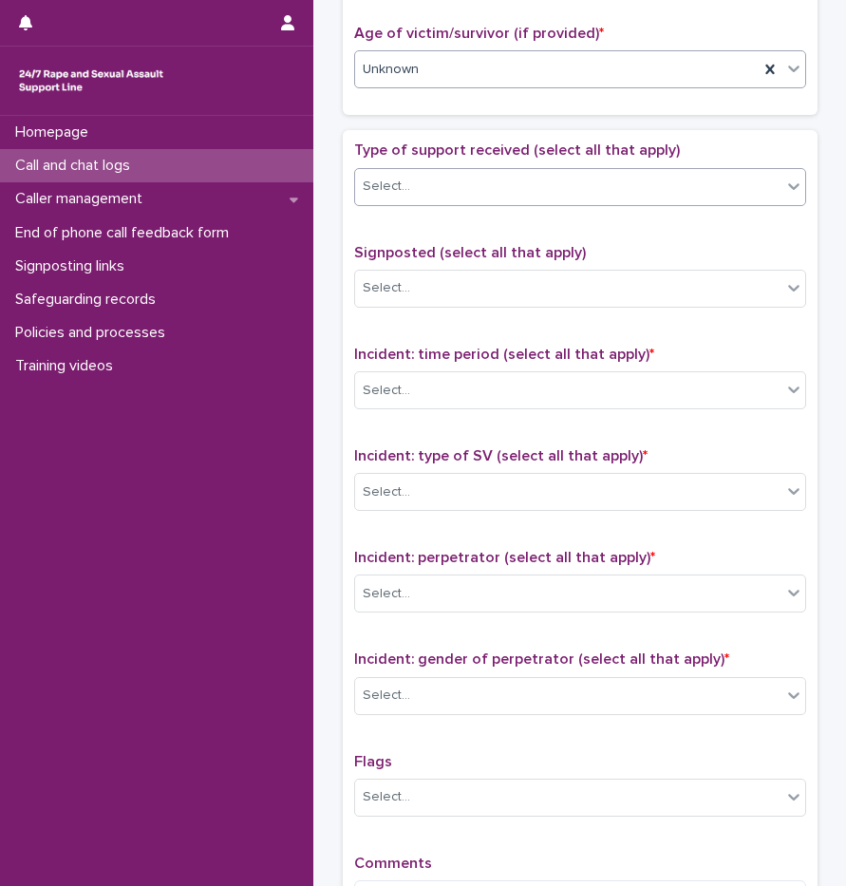
scroll to position [987, 0]
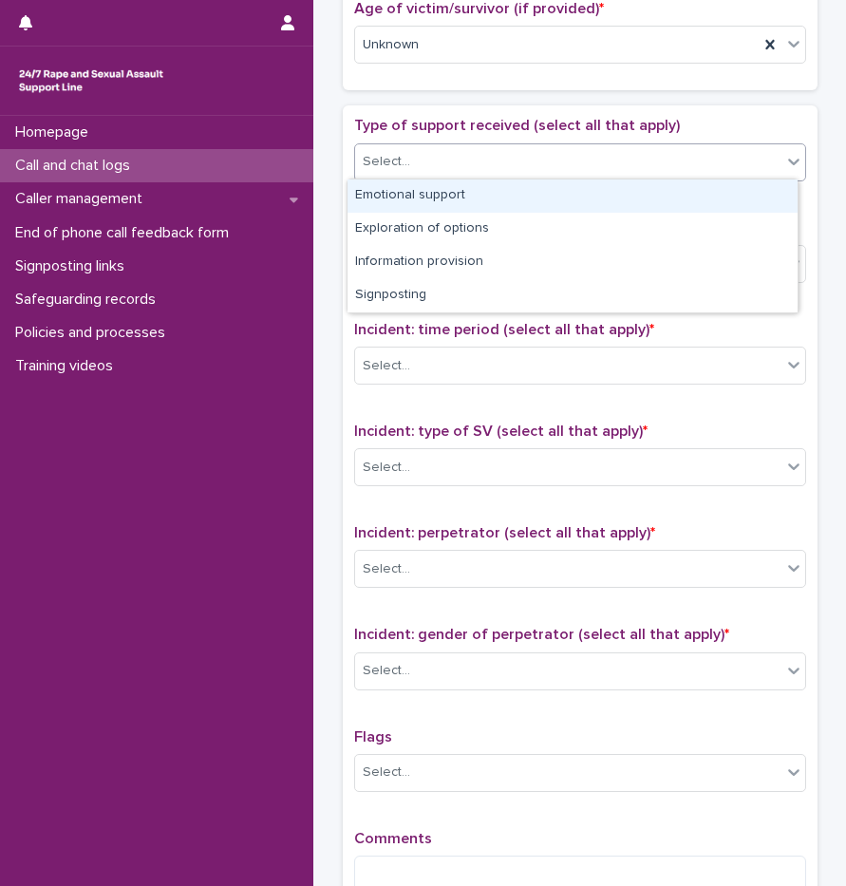
click at [438, 154] on div "Select..." at bounding box center [568, 161] width 426 height 31
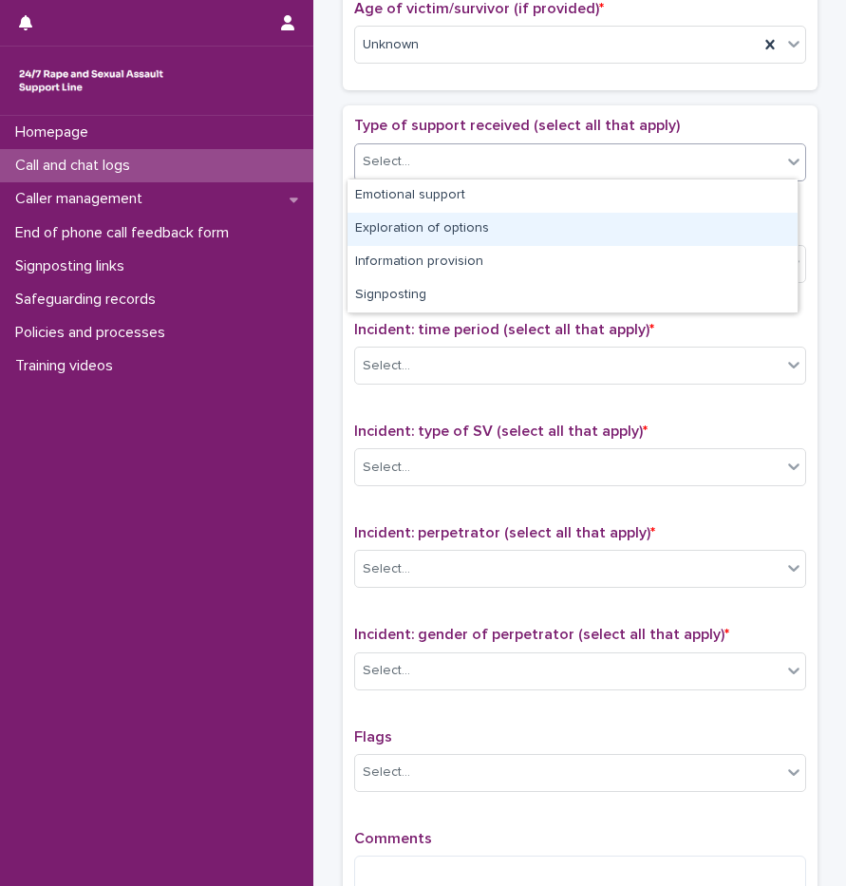
click at [454, 223] on div "Exploration of options" at bounding box center [573, 229] width 450 height 33
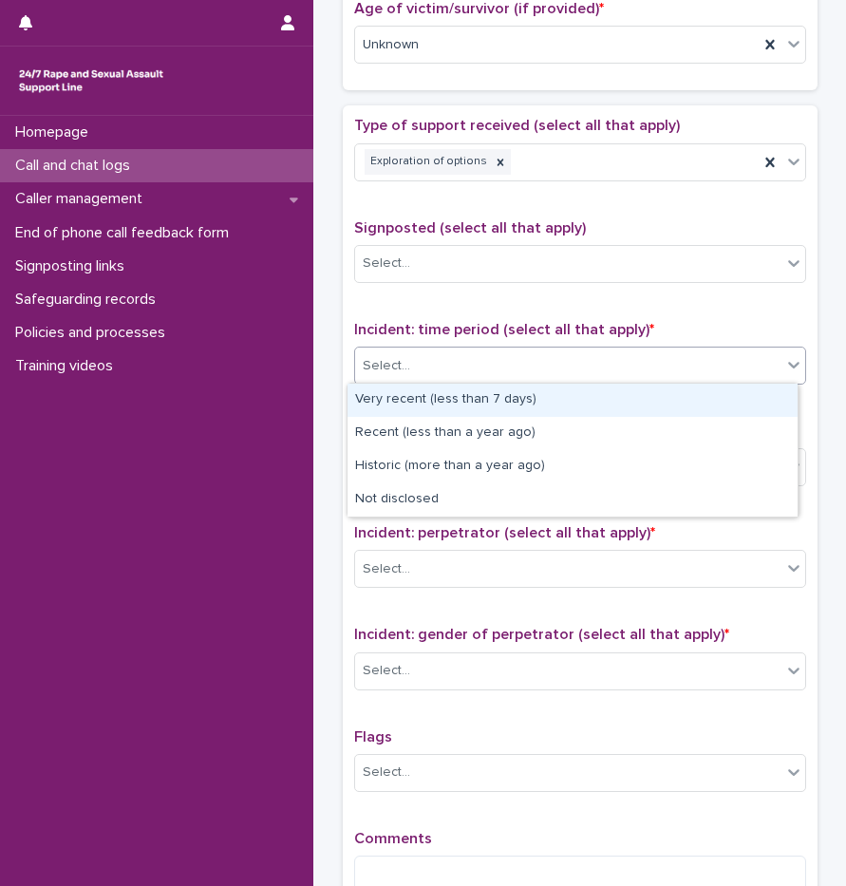
click at [437, 369] on div "Select..." at bounding box center [568, 365] width 426 height 31
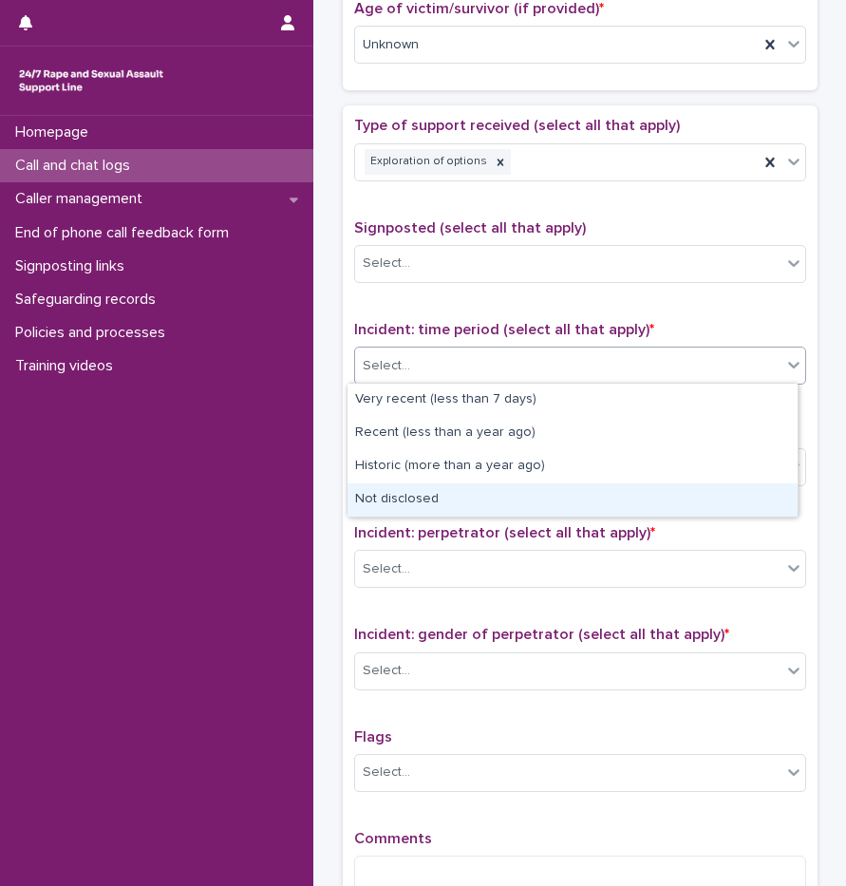
click at [430, 497] on div "Not disclosed" at bounding box center [573, 499] width 450 height 33
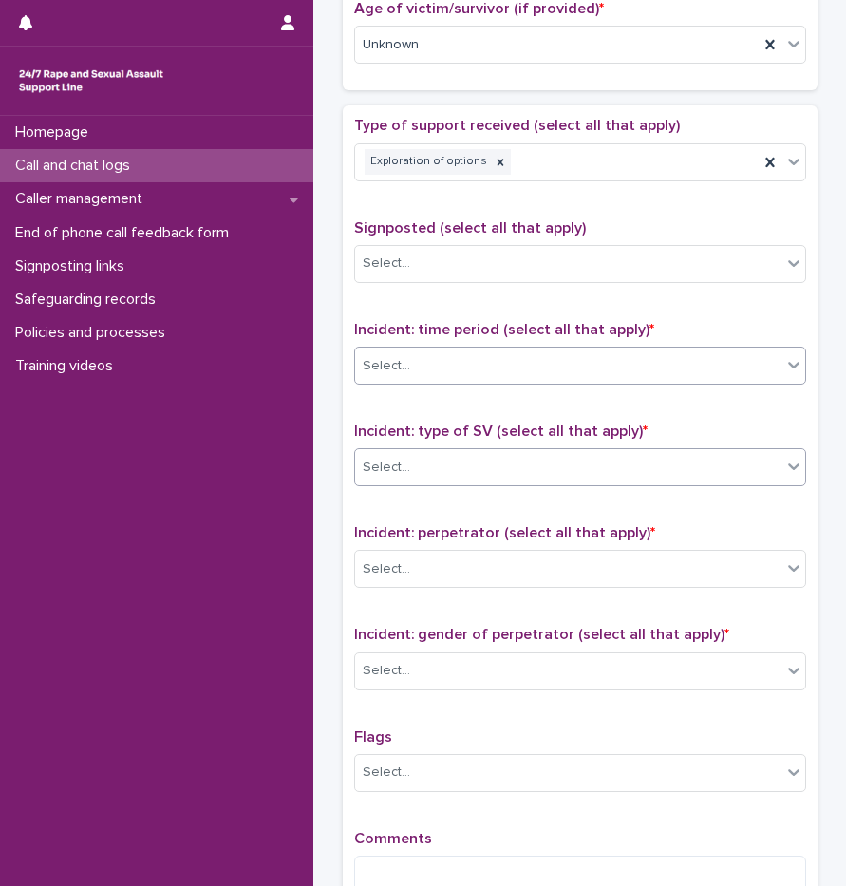
click at [417, 460] on div "Select..." at bounding box center [568, 467] width 426 height 31
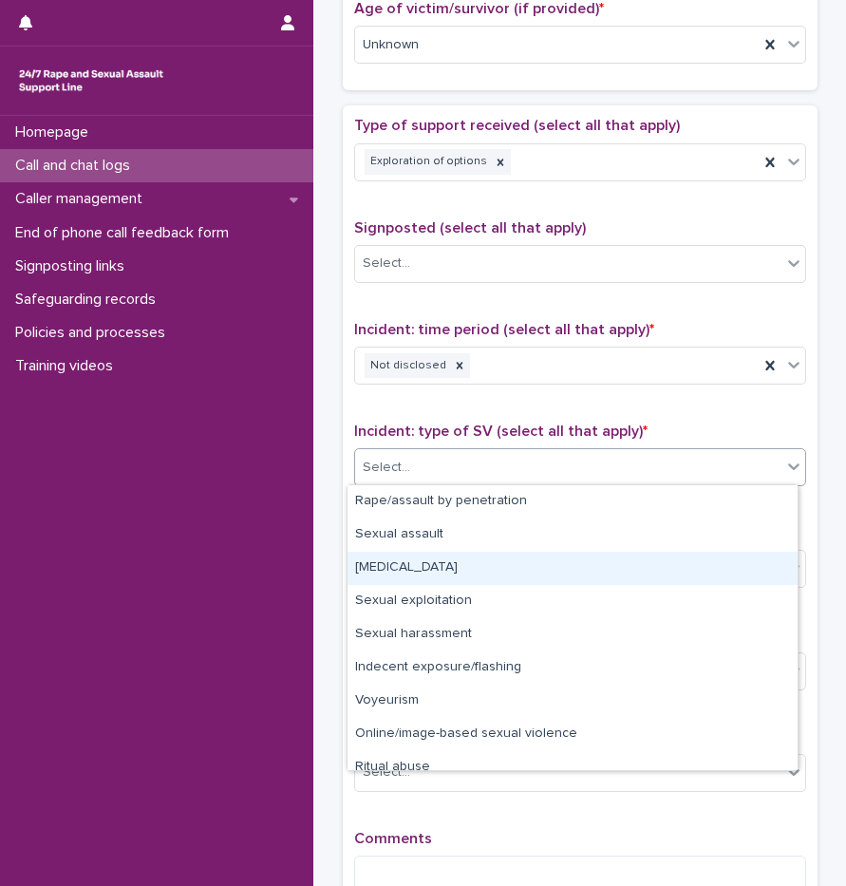
scroll to position [47, 0]
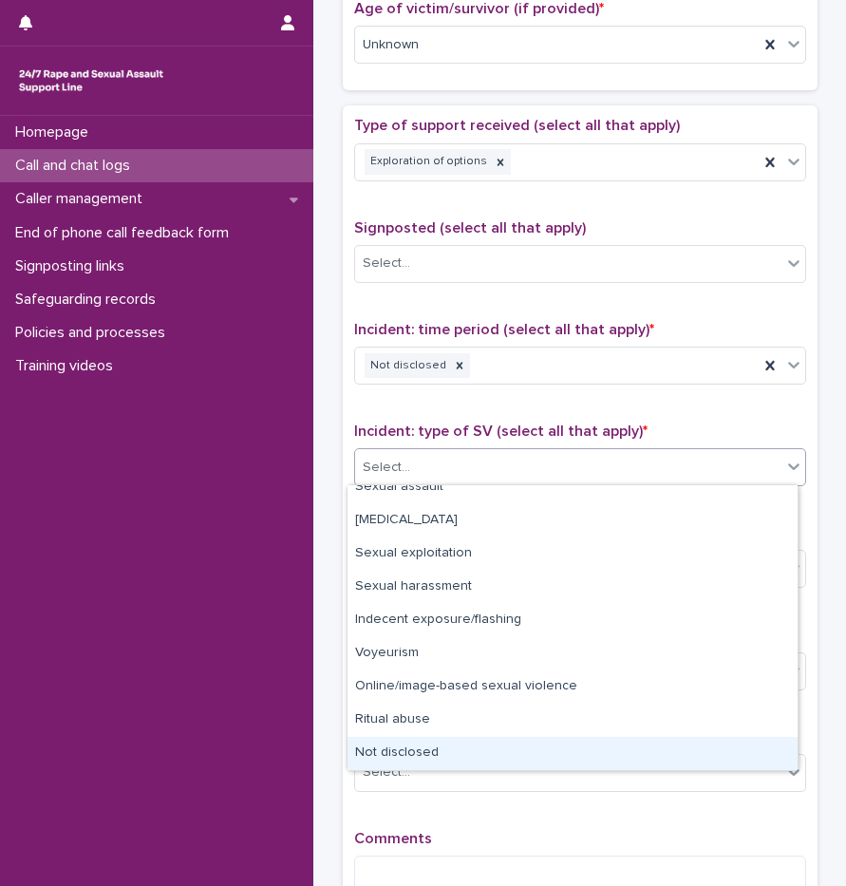
click at [442, 750] on div "Not disclosed" at bounding box center [573, 753] width 450 height 33
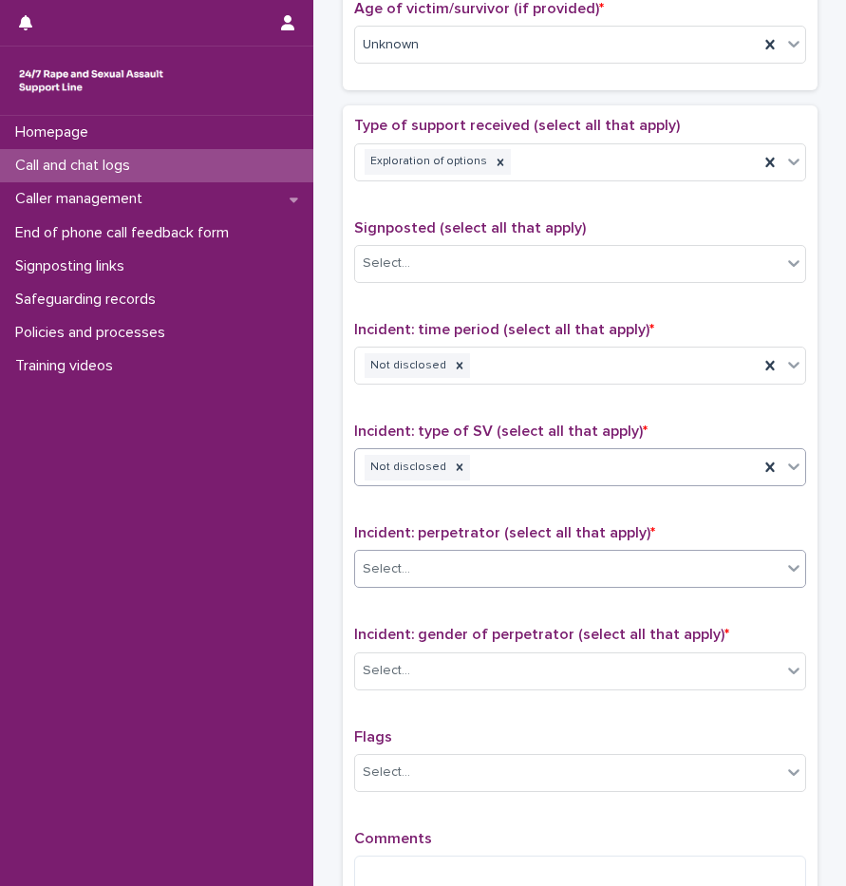
click at [430, 586] on body "**********" at bounding box center [423, 443] width 846 height 886
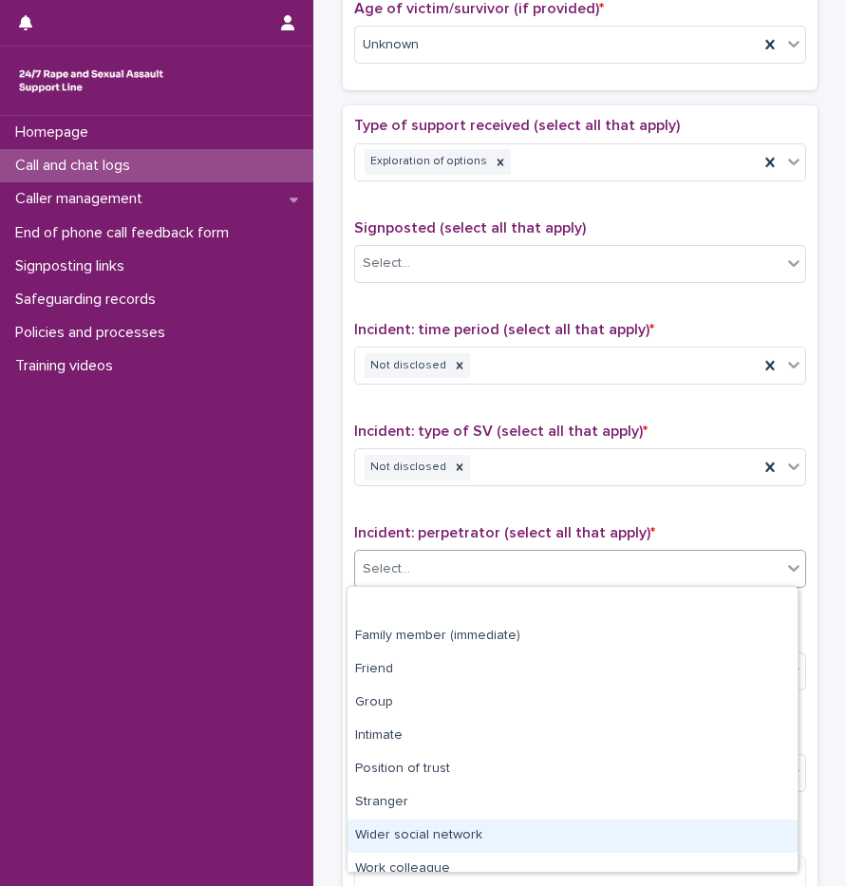
scroll to position [81, 0]
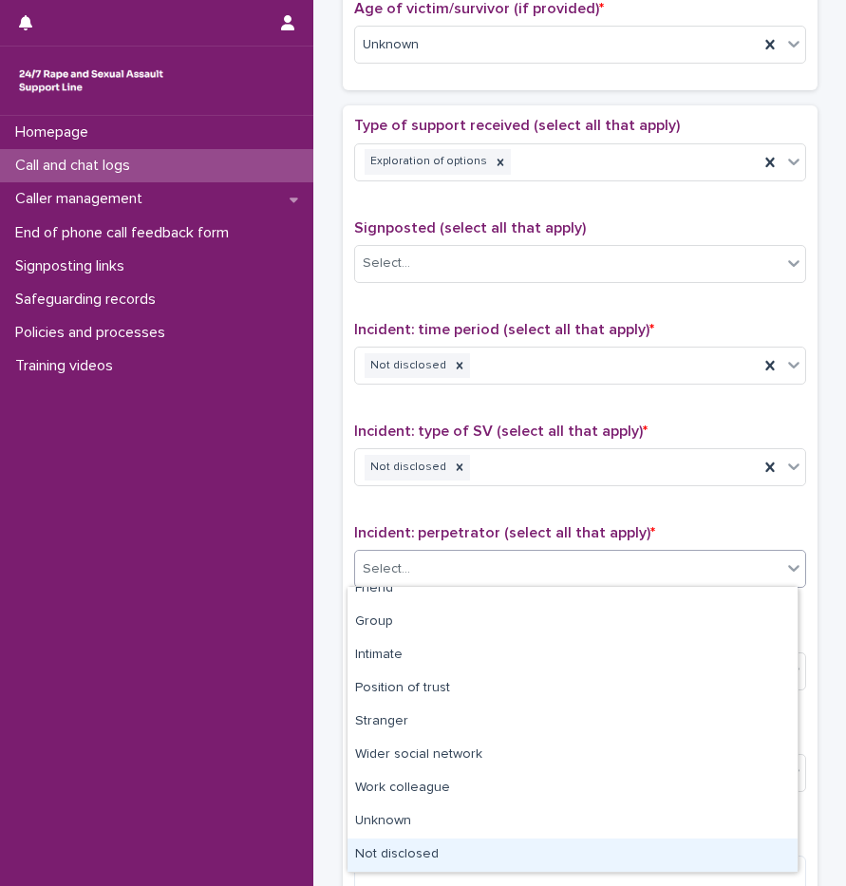
click at [441, 870] on div "Not disclosed" at bounding box center [573, 855] width 450 height 33
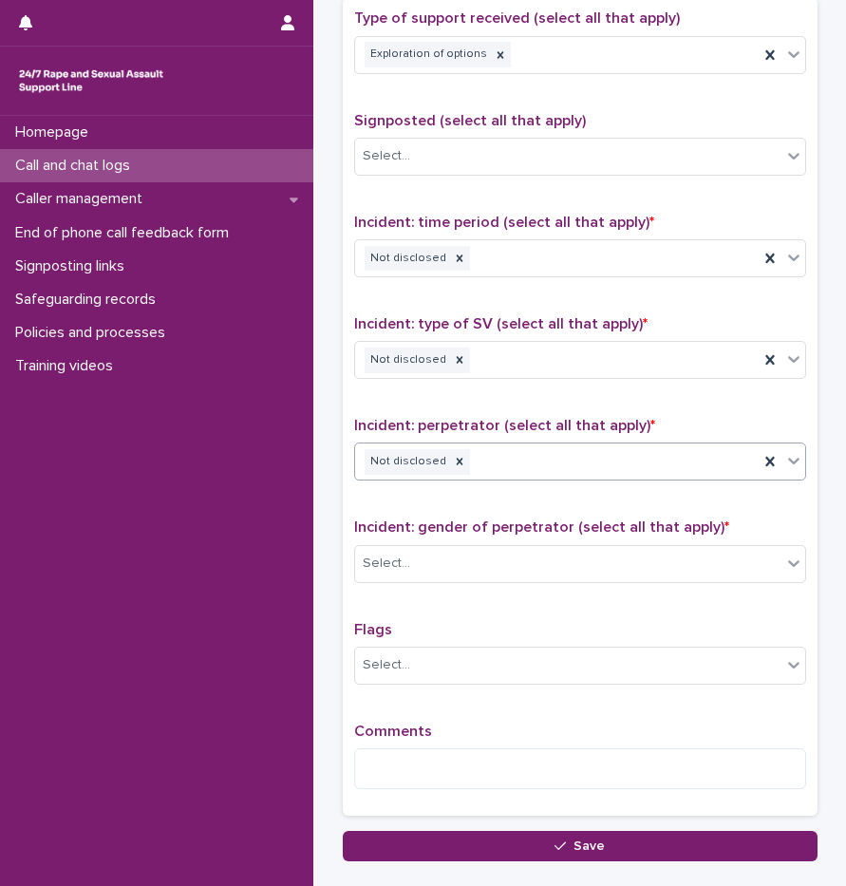
scroll to position [1216, 0]
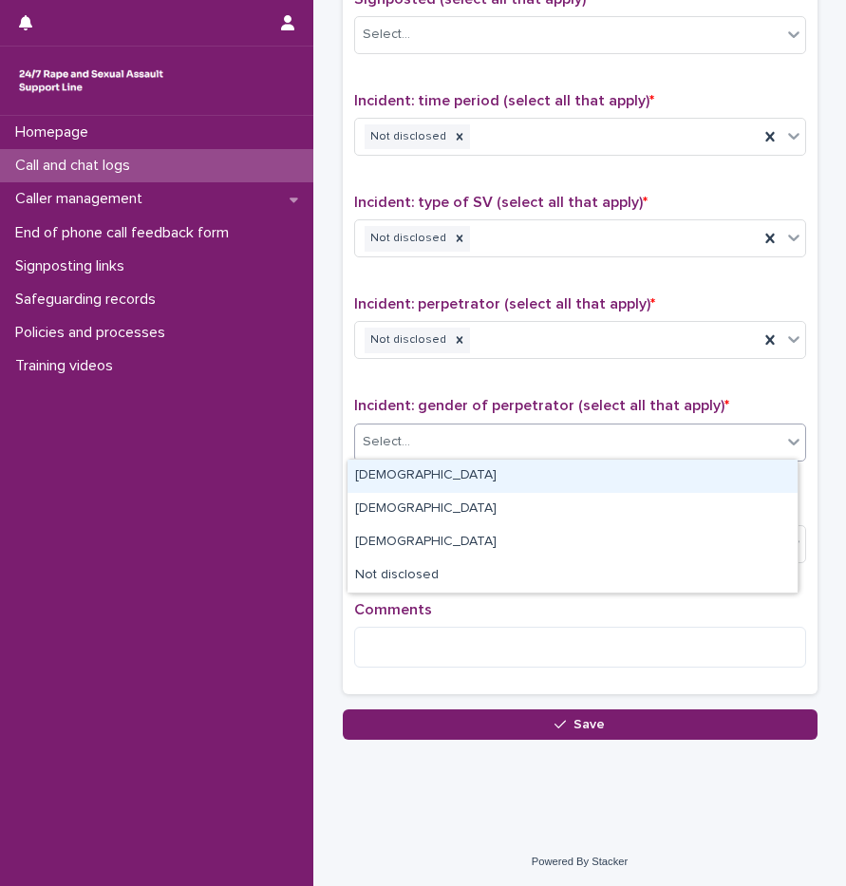
click at [397, 438] on div "Select..." at bounding box center [386, 442] width 47 height 20
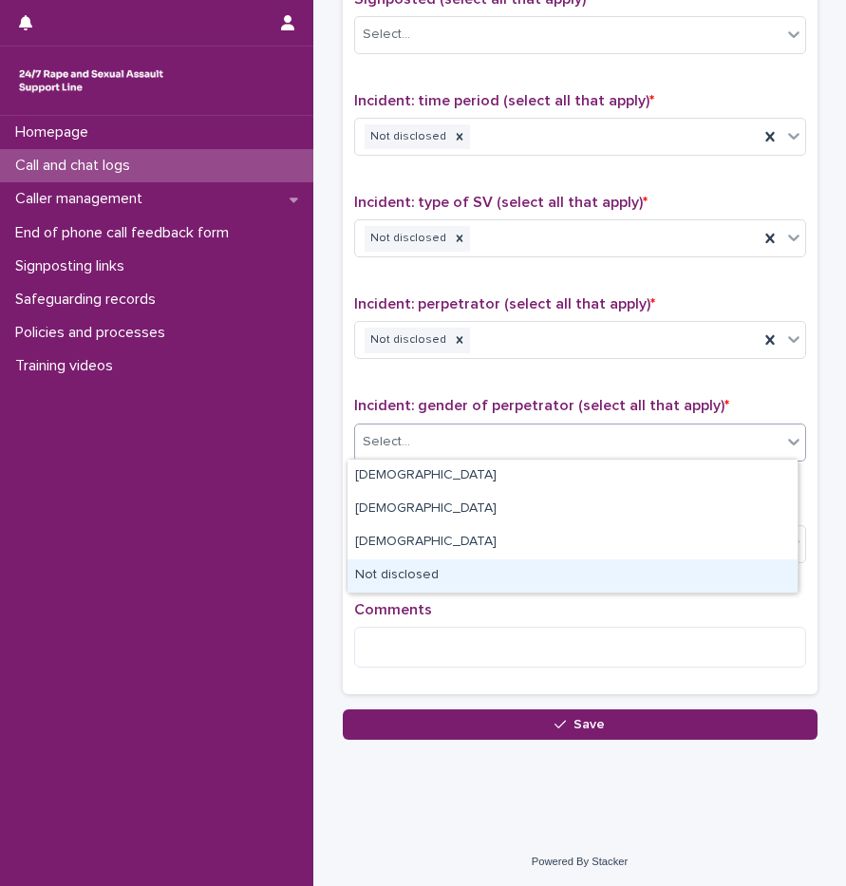
click at [412, 579] on div "Not disclosed" at bounding box center [573, 575] width 450 height 33
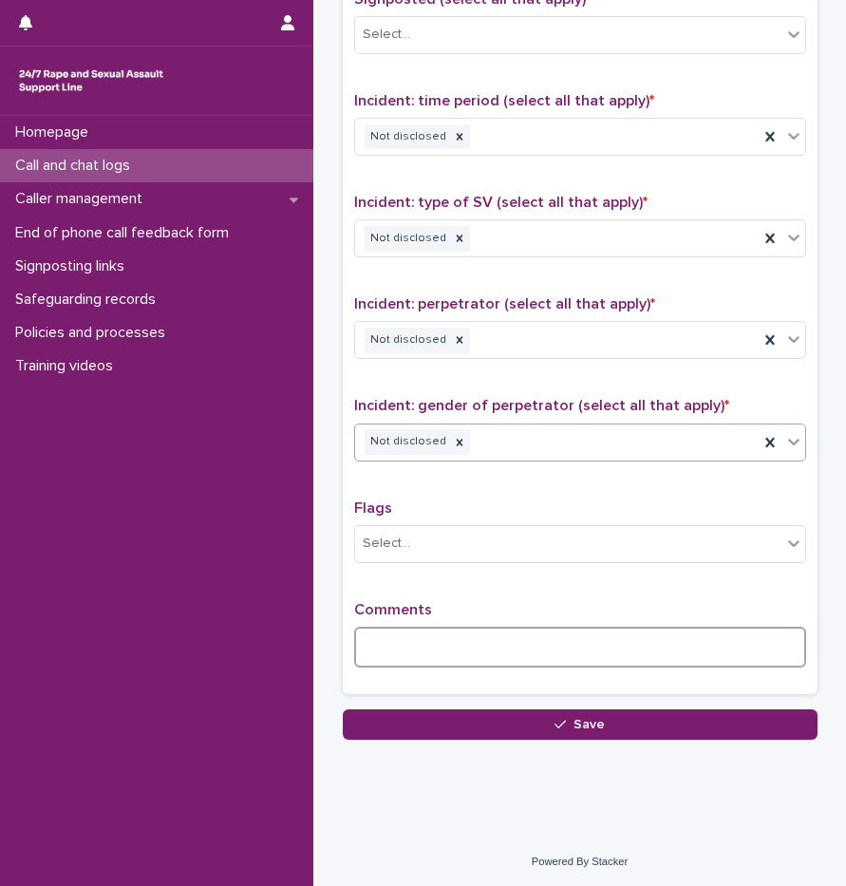
click at [414, 636] on textarea at bounding box center [580, 647] width 452 height 41
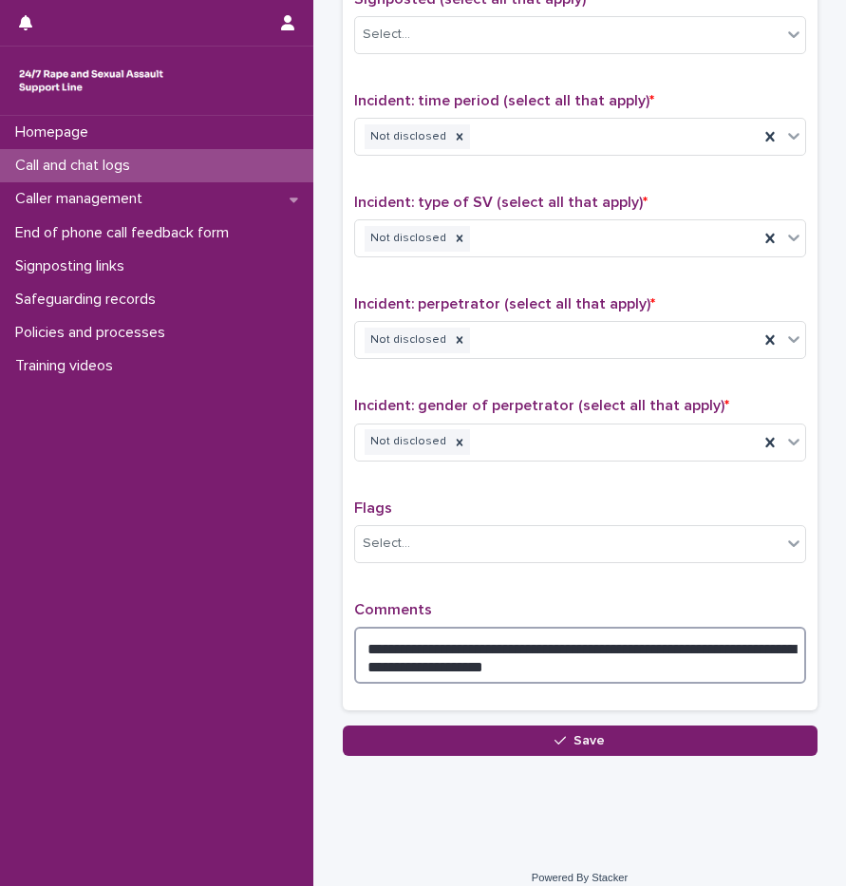
drag, startPoint x: 703, startPoint y: 648, endPoint x: 671, endPoint y: 648, distance: 31.3
click at [671, 648] on textarea "**********" at bounding box center [580, 655] width 452 height 57
click at [538, 674] on textarea "**********" at bounding box center [580, 655] width 452 height 57
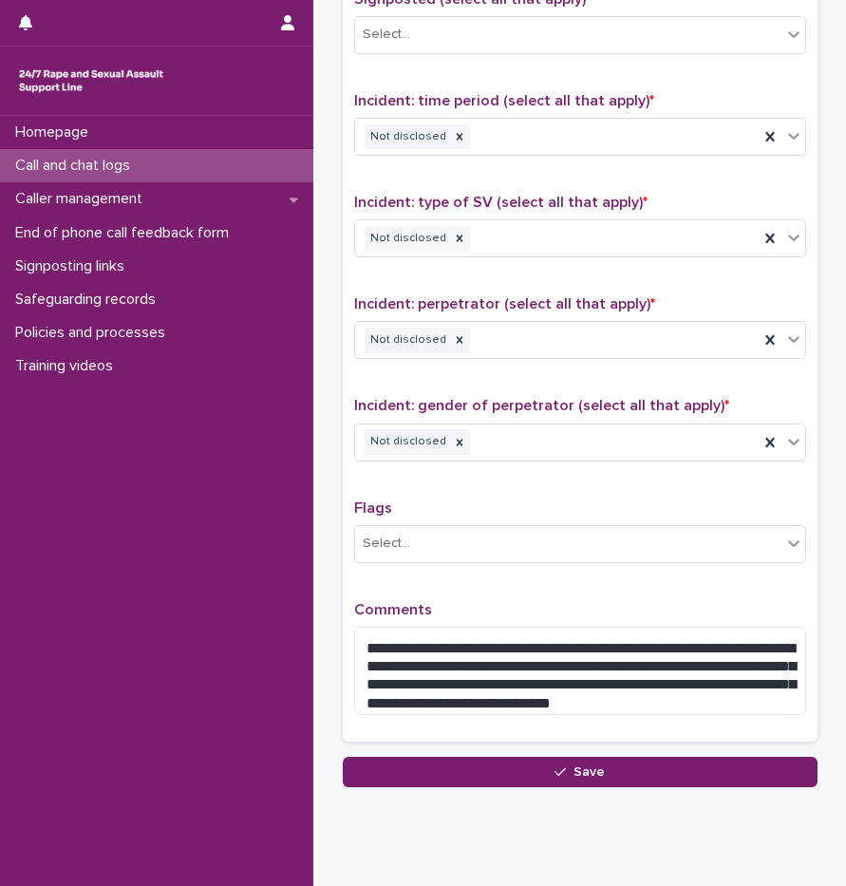
click at [560, 576] on div "**********" at bounding box center [580, 309] width 452 height 842
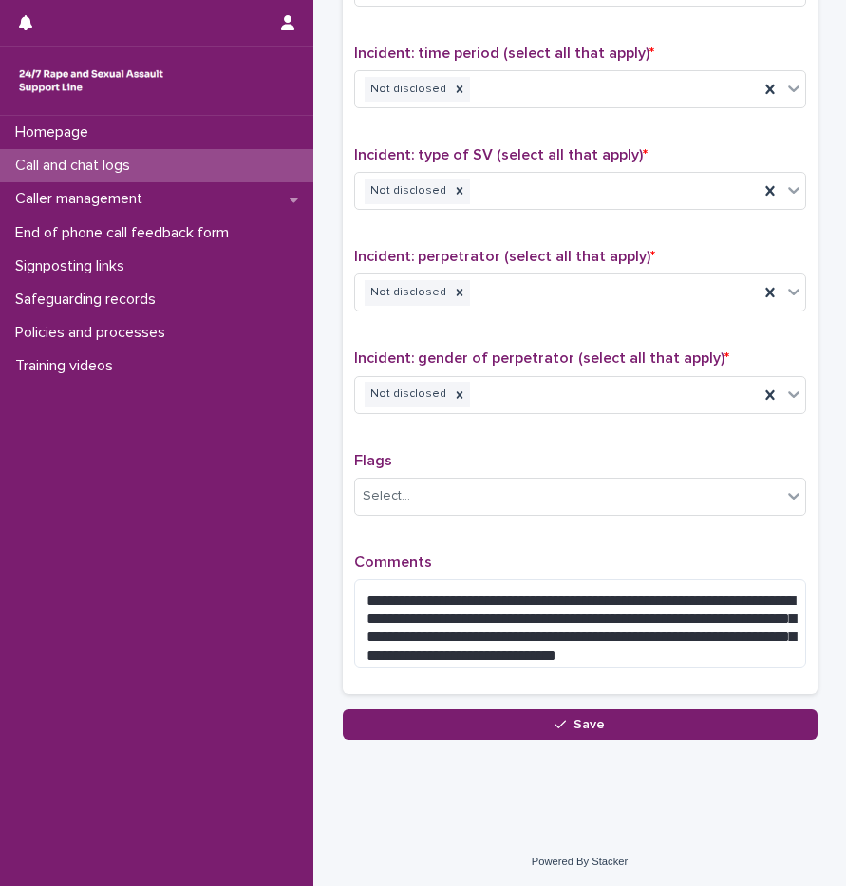
click at [639, 529] on div "**********" at bounding box center [580, 261] width 452 height 842
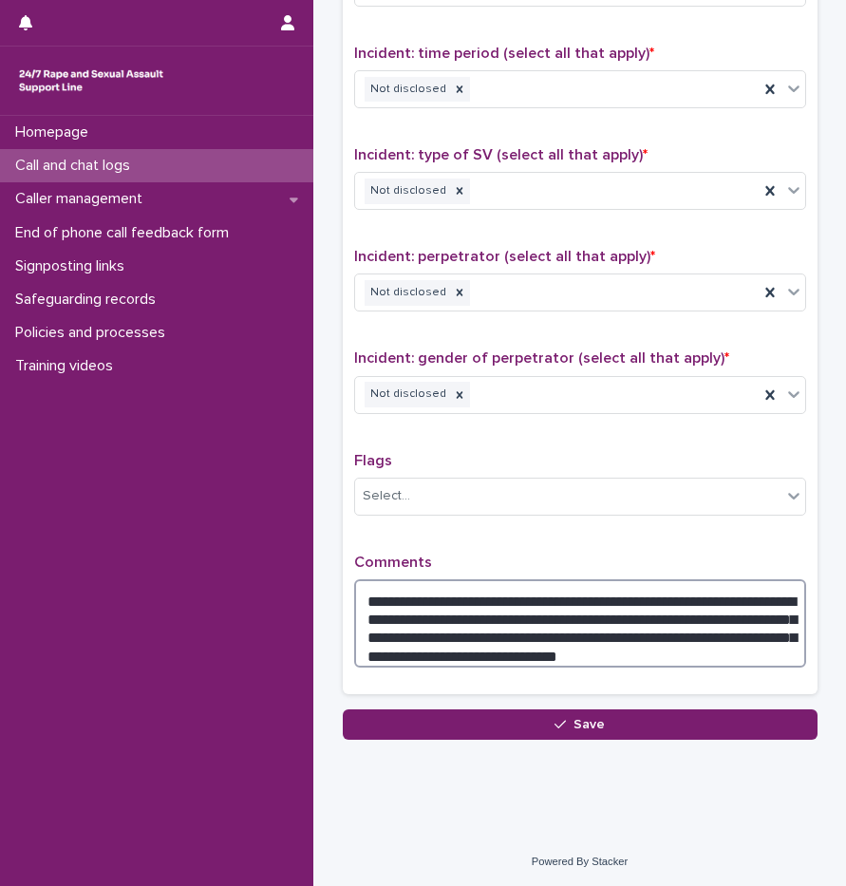
drag, startPoint x: 652, startPoint y: 624, endPoint x: 637, endPoint y: 634, distance: 18.4
click at [652, 624] on textarea "**********" at bounding box center [580, 623] width 452 height 88
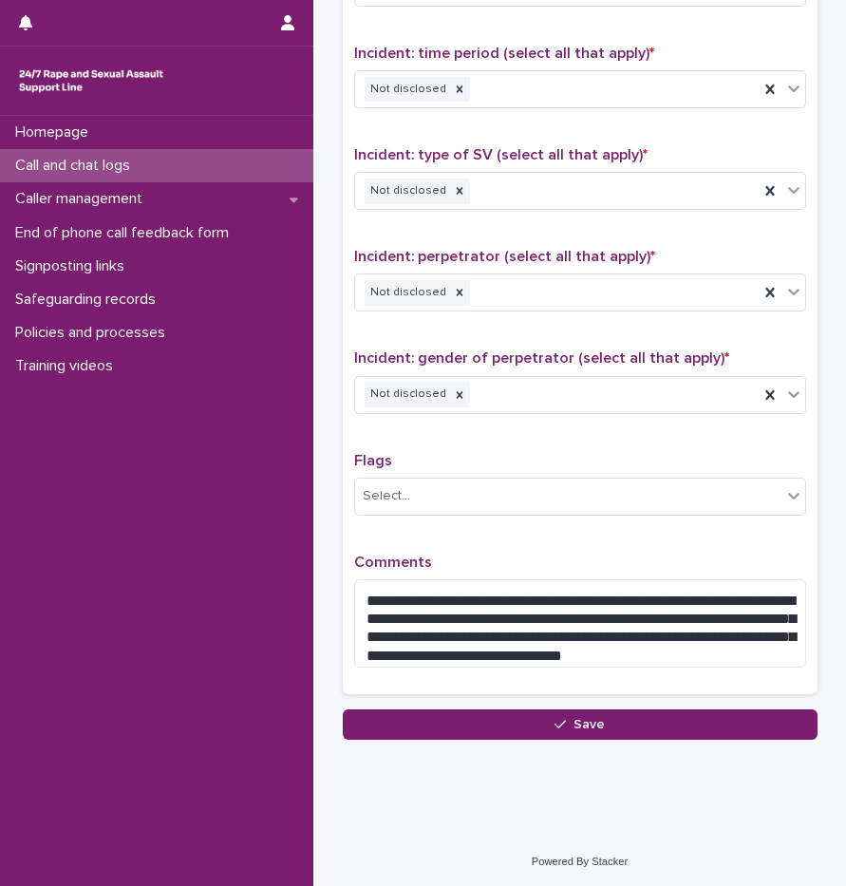
click at [680, 555] on p "Comments" at bounding box center [580, 563] width 452 height 18
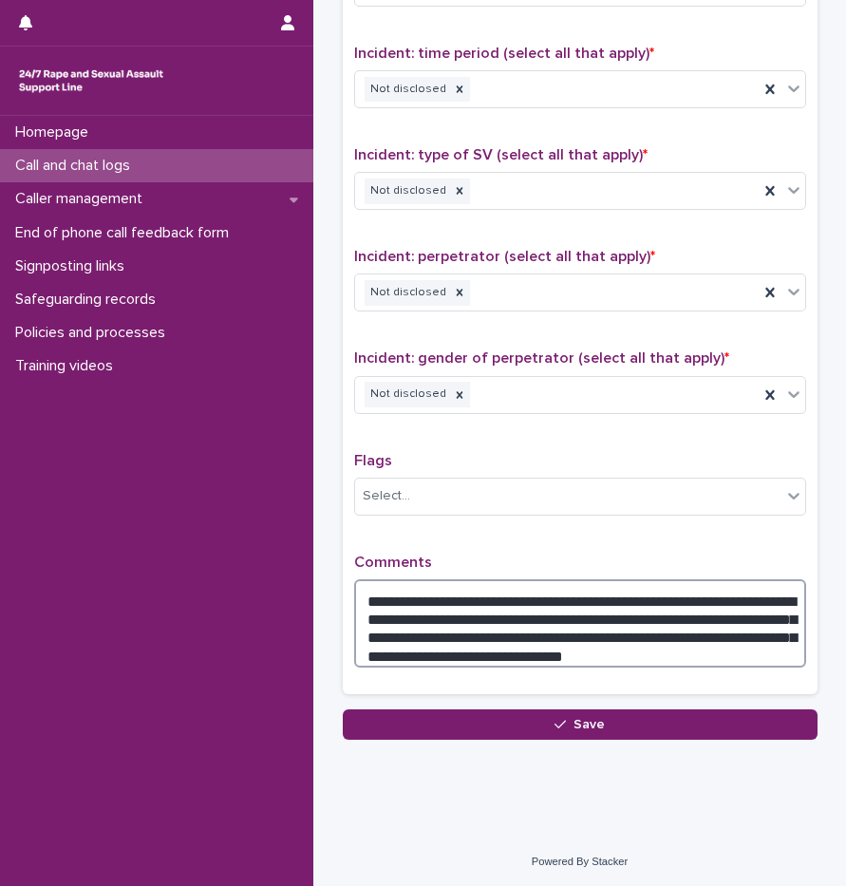
click at [639, 631] on textarea "**********" at bounding box center [580, 623] width 452 height 88
click at [420, 631] on textarea "**********" at bounding box center [580, 623] width 452 height 88
click at [513, 614] on textarea "**********" at bounding box center [580, 623] width 452 height 88
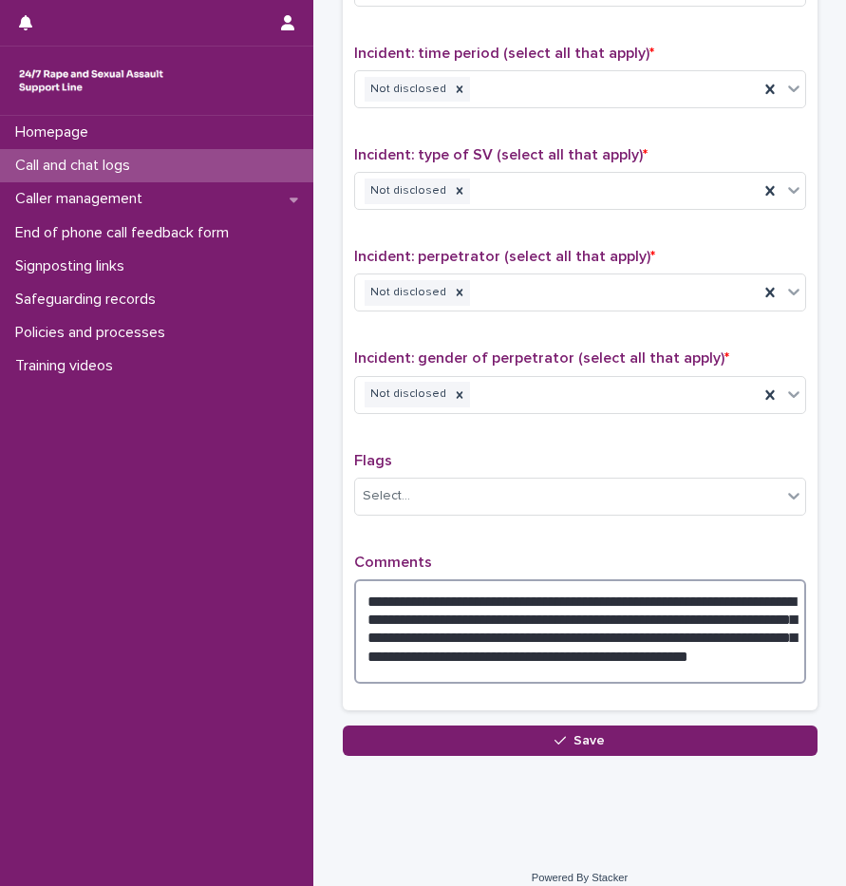
click at [538, 629] on textarea "**********" at bounding box center [580, 631] width 452 height 104
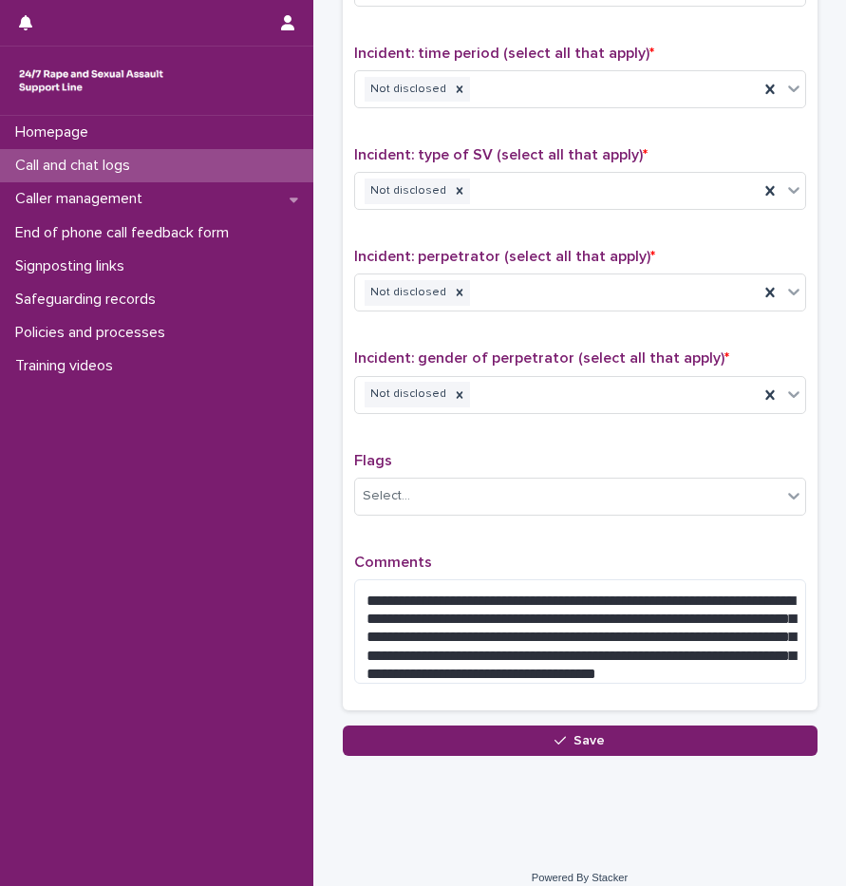
click at [615, 525] on div "Flags Select..." at bounding box center [580, 491] width 452 height 79
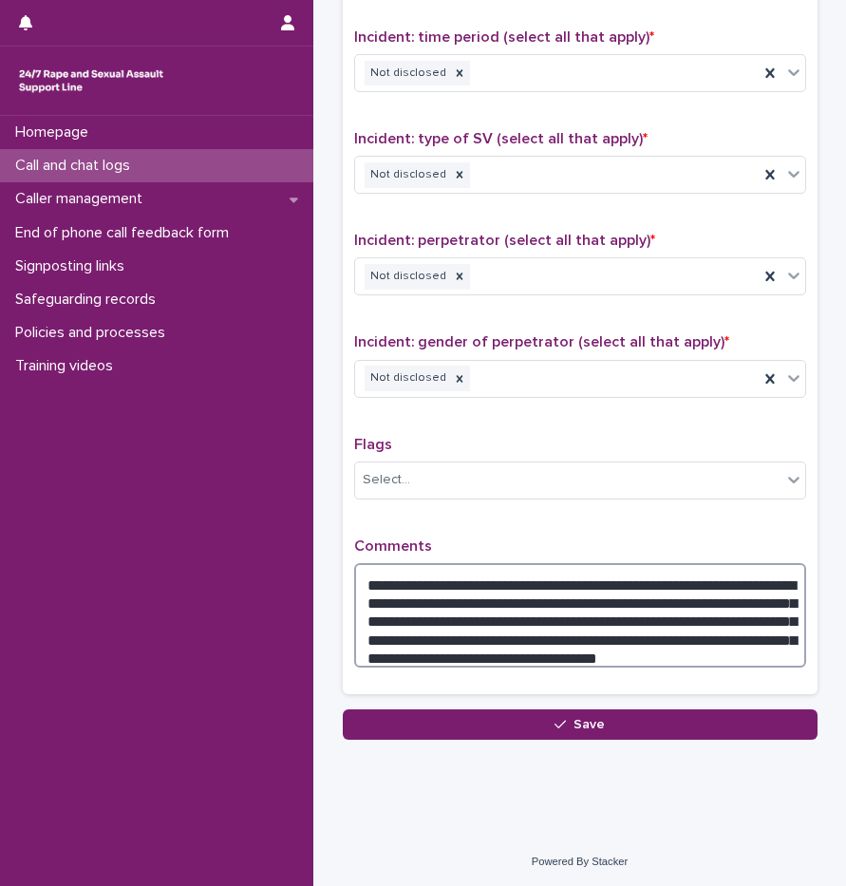
click at [761, 642] on textarea "**********" at bounding box center [580, 615] width 452 height 104
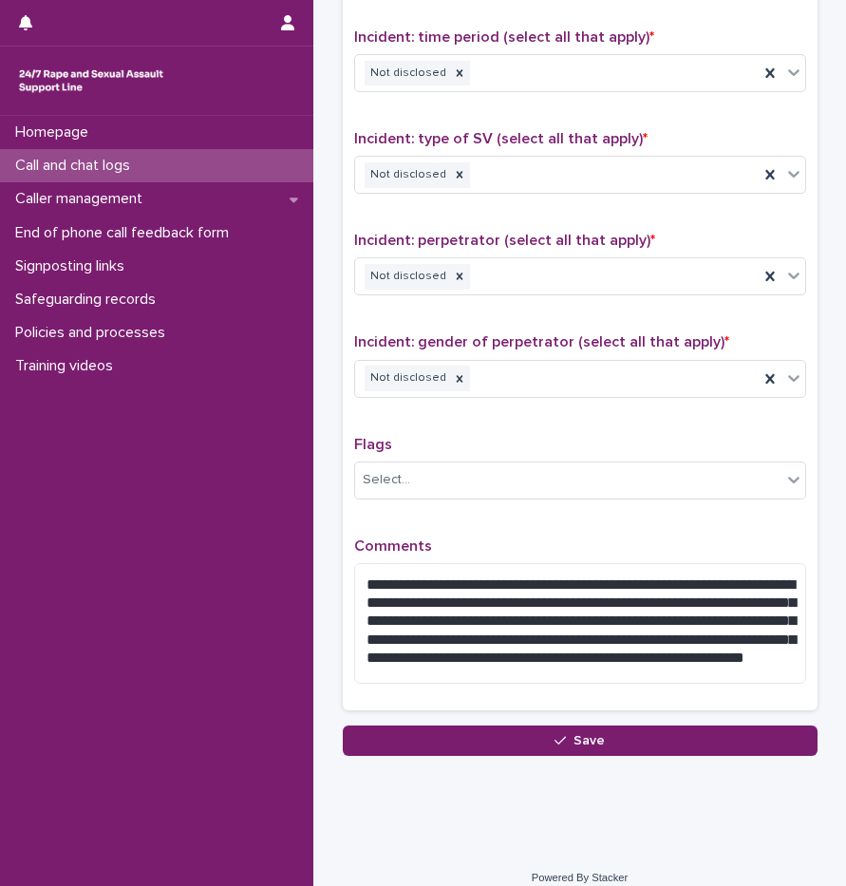
click at [578, 527] on div "**********" at bounding box center [580, 261] width 452 height 875
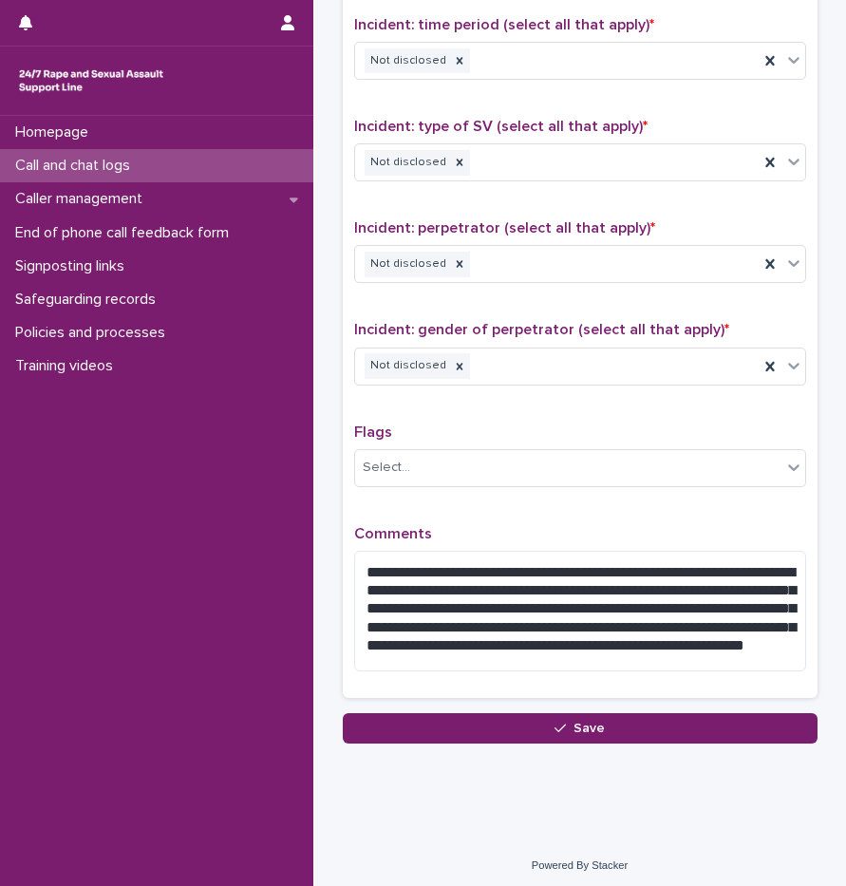
scroll to position [1295, 0]
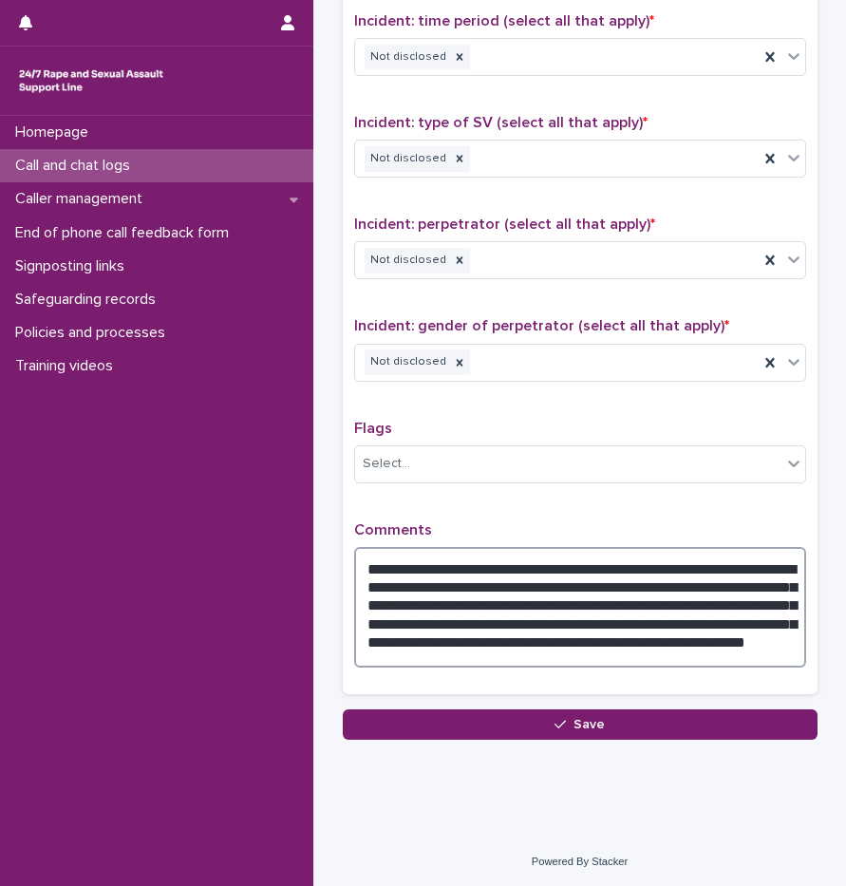
drag, startPoint x: 516, startPoint y: 578, endPoint x: 596, endPoint y: 581, distance: 80.8
click at [596, 581] on textarea "**********" at bounding box center [580, 607] width 452 height 121
drag, startPoint x: 679, startPoint y: 563, endPoint x: 538, endPoint y: 595, distance: 144.2
click at [538, 595] on textarea "**********" at bounding box center [580, 607] width 452 height 121
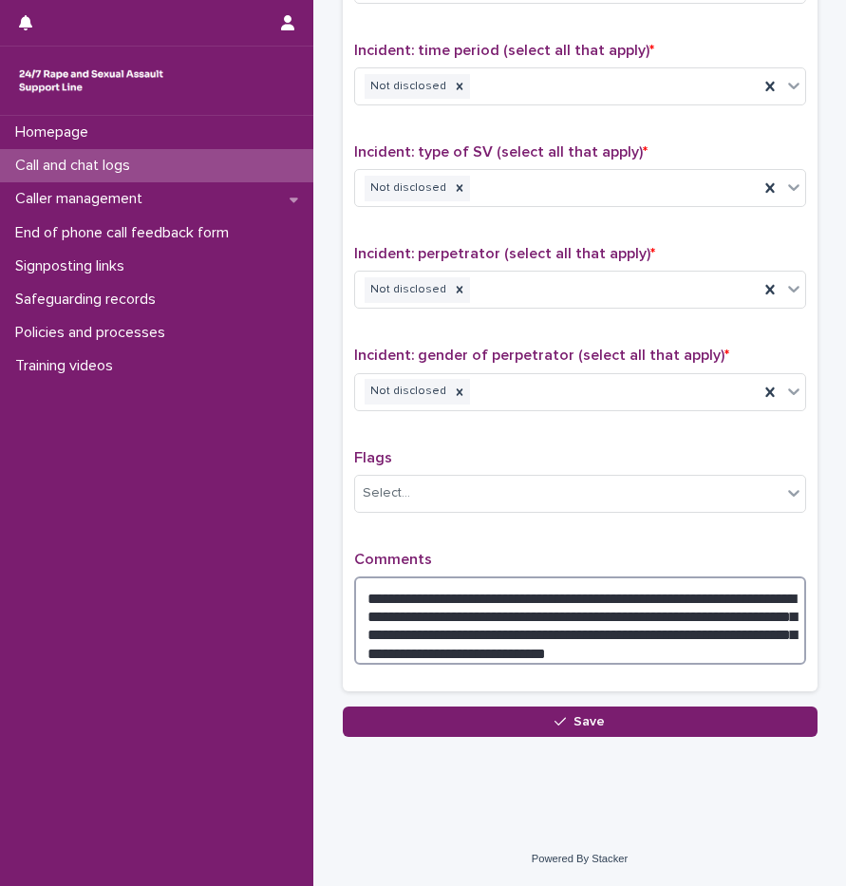
scroll to position [1263, 0]
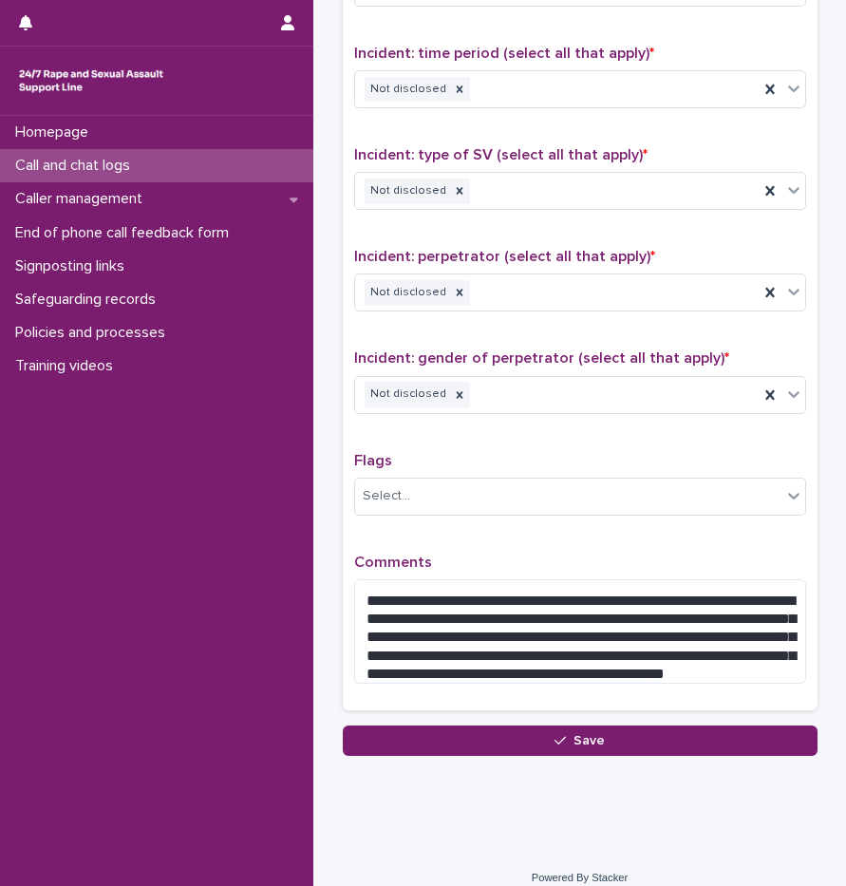
click at [699, 516] on div "Flags Select..." at bounding box center [580, 491] width 452 height 79
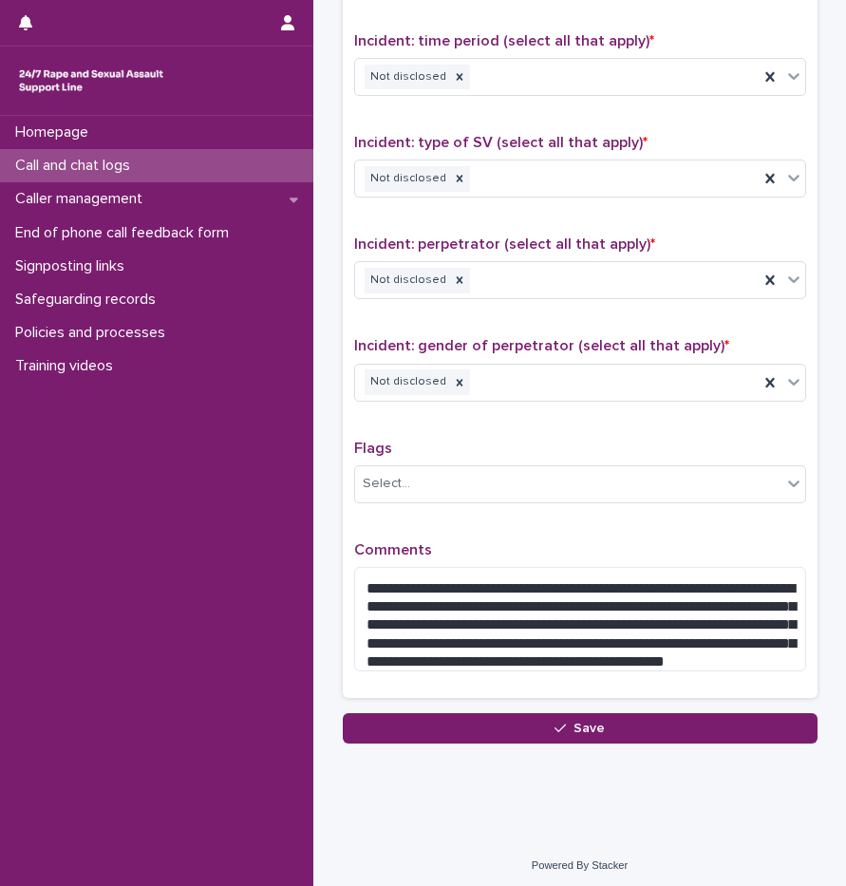
scroll to position [1279, 0]
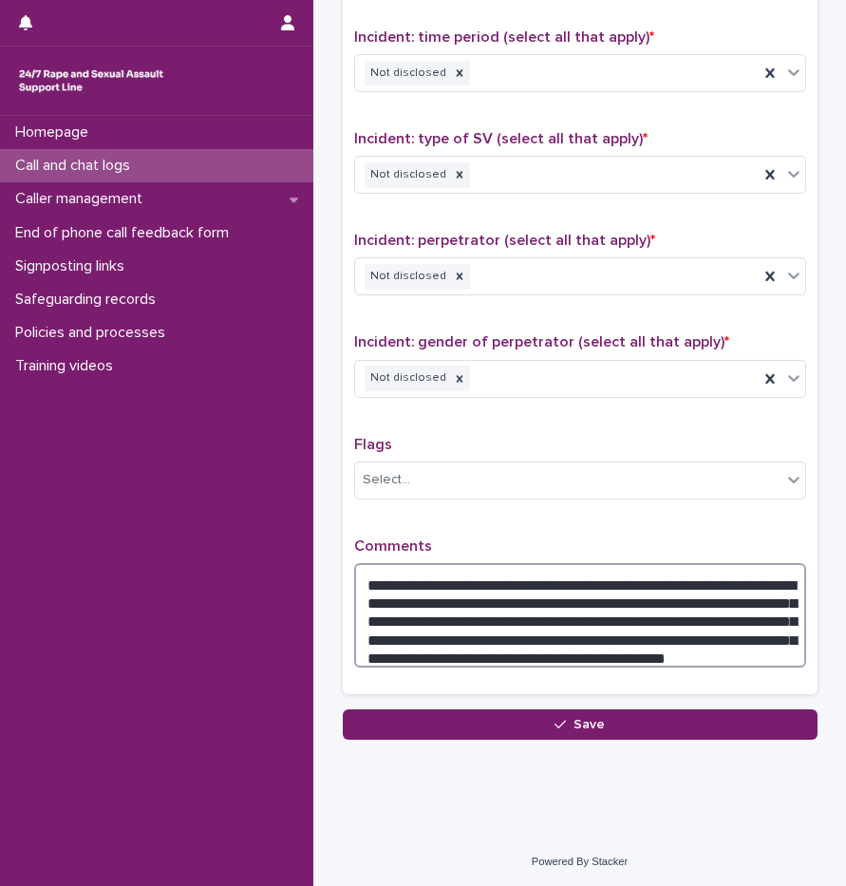
drag, startPoint x: 632, startPoint y: 625, endPoint x: 536, endPoint y: 632, distance: 96.2
click at [523, 648] on textarea "**********" at bounding box center [580, 615] width 452 height 104
type textarea "**********"
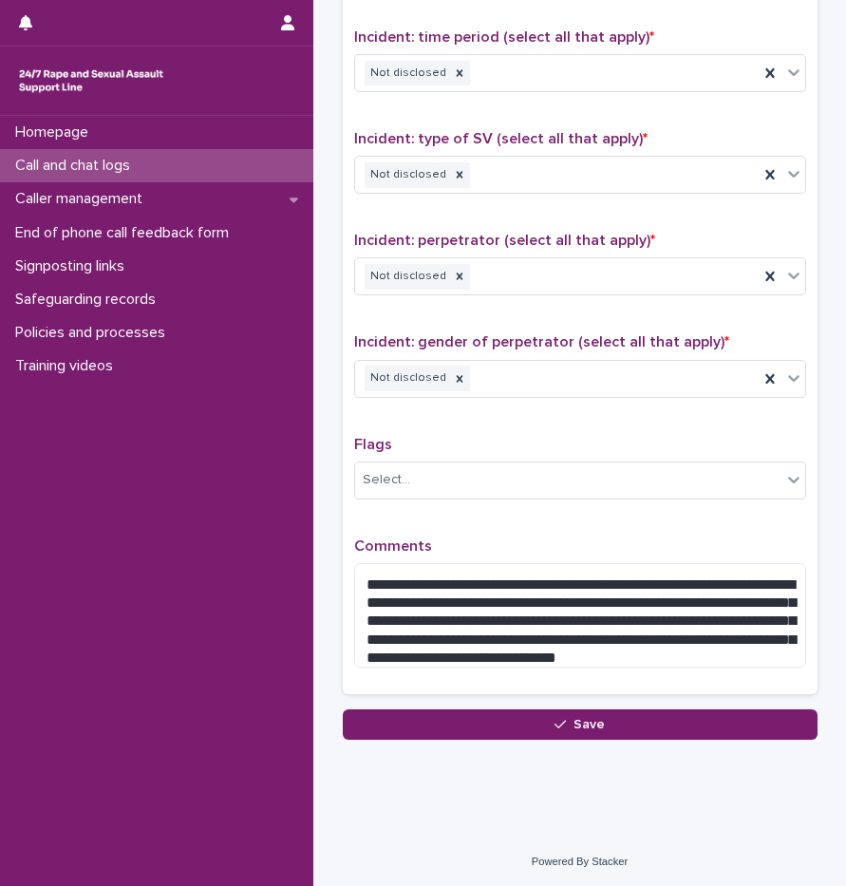
click at [595, 521] on div "**********" at bounding box center [580, 253] width 452 height 859
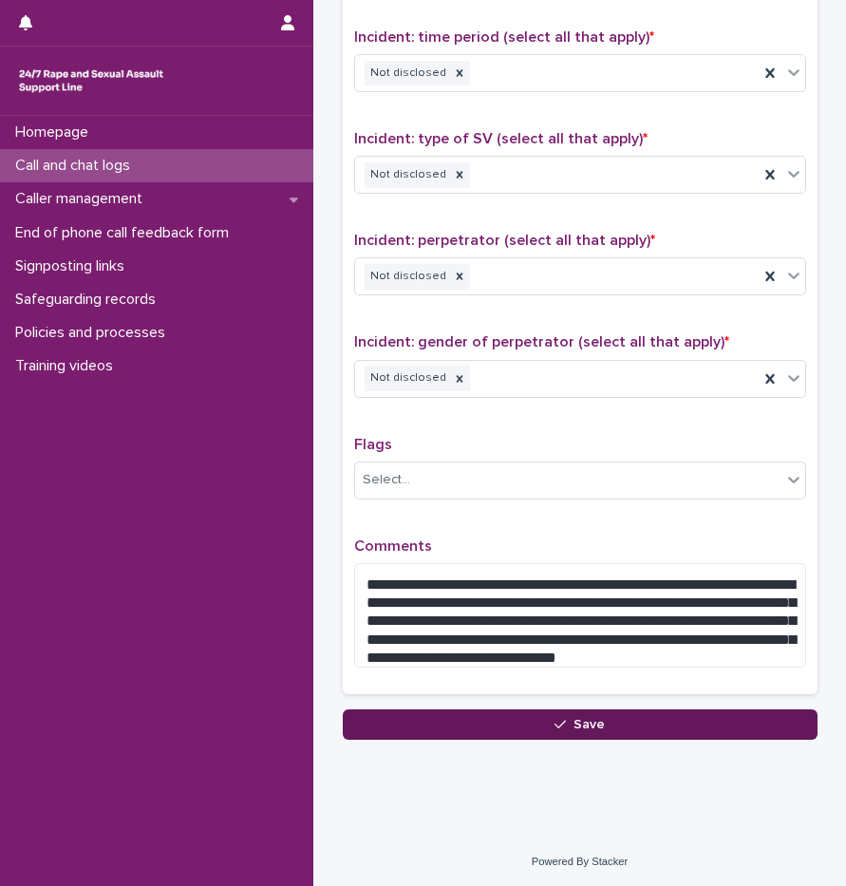
click at [574, 718] on span "Save" at bounding box center [589, 724] width 31 height 13
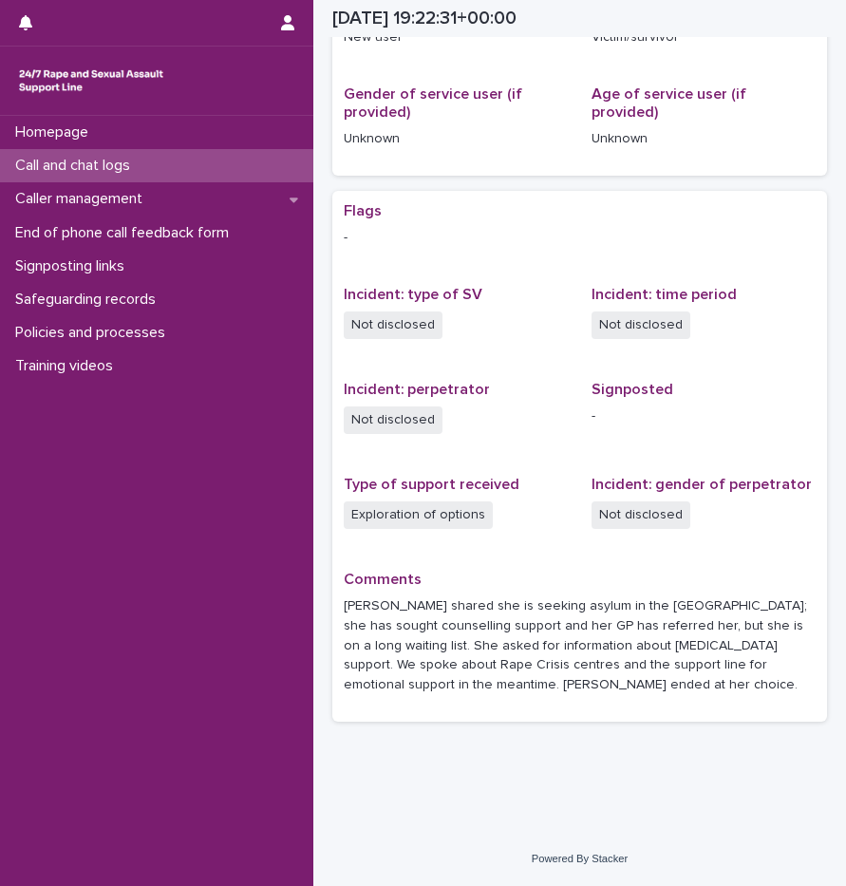
scroll to position [389, 0]
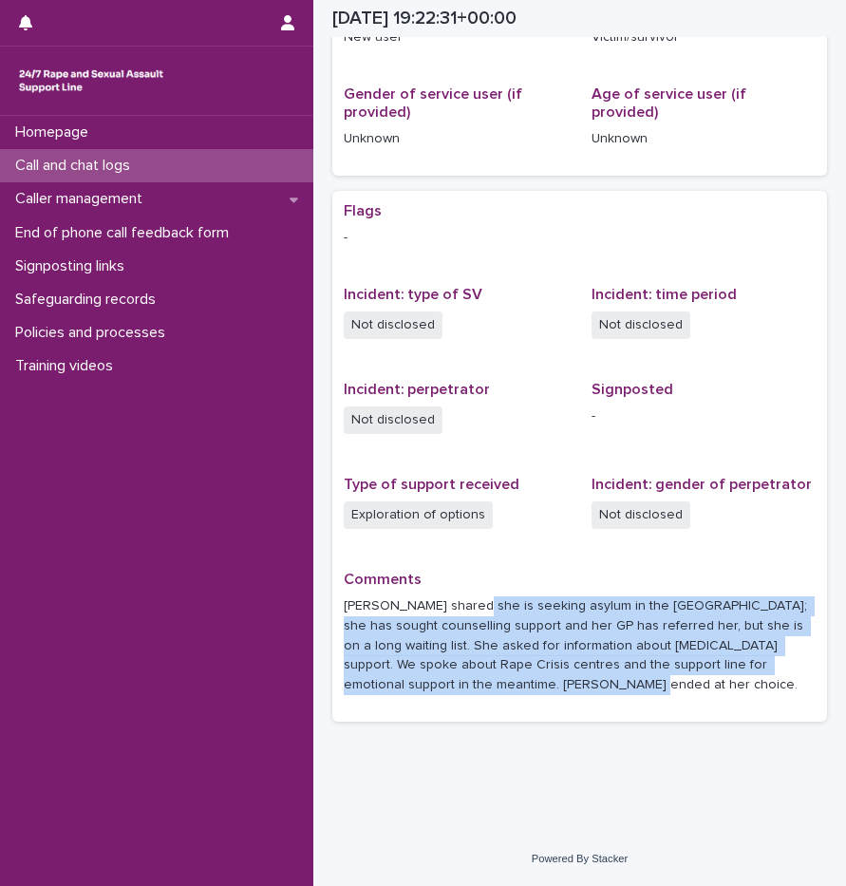
drag, startPoint x: 538, startPoint y: 660, endPoint x: 604, endPoint y: 700, distance: 77.5
click at [604, 700] on div "Comments Caller Denada shared she is seeking asylum in the UK; she has sought c…" at bounding box center [580, 641] width 472 height 140
drag, startPoint x: 604, startPoint y: 700, endPoint x: 591, endPoint y: 689, distance: 16.9
click at [591, 689] on p "Caller Denada shared she is seeking asylum in the UK; she has sought counsellin…" at bounding box center [580, 645] width 472 height 99
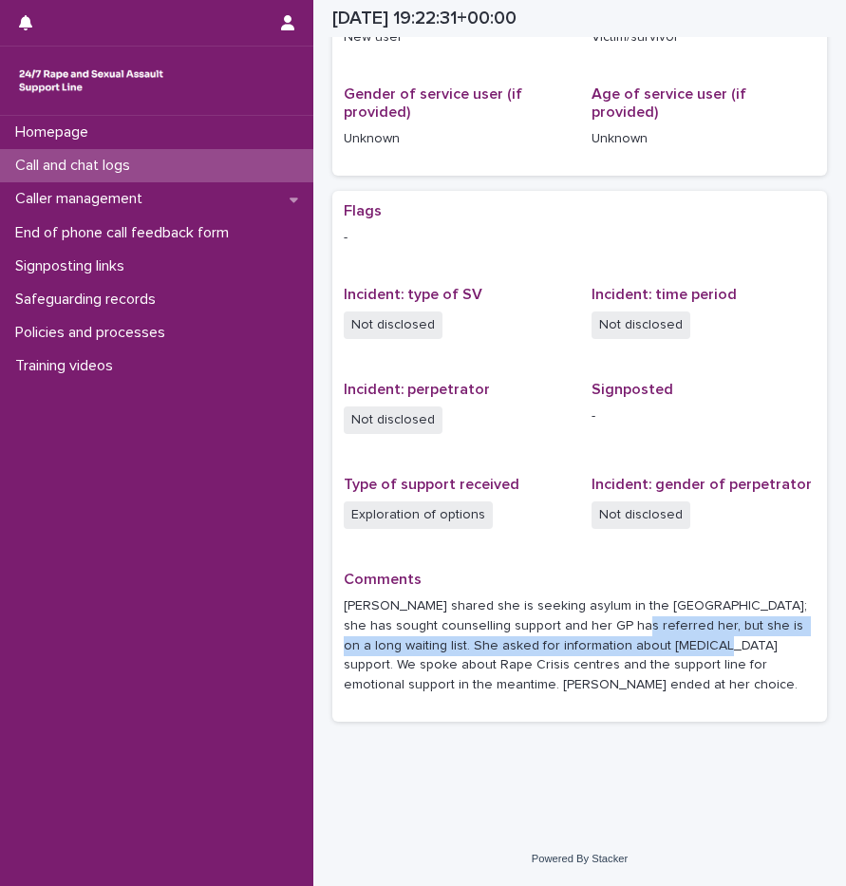
drag, startPoint x: 626, startPoint y: 629, endPoint x: 698, endPoint y: 653, distance: 76.3
click at [698, 653] on p "Caller Denada shared she is seeking asylum in the UK; she has sought counsellin…" at bounding box center [580, 645] width 472 height 99
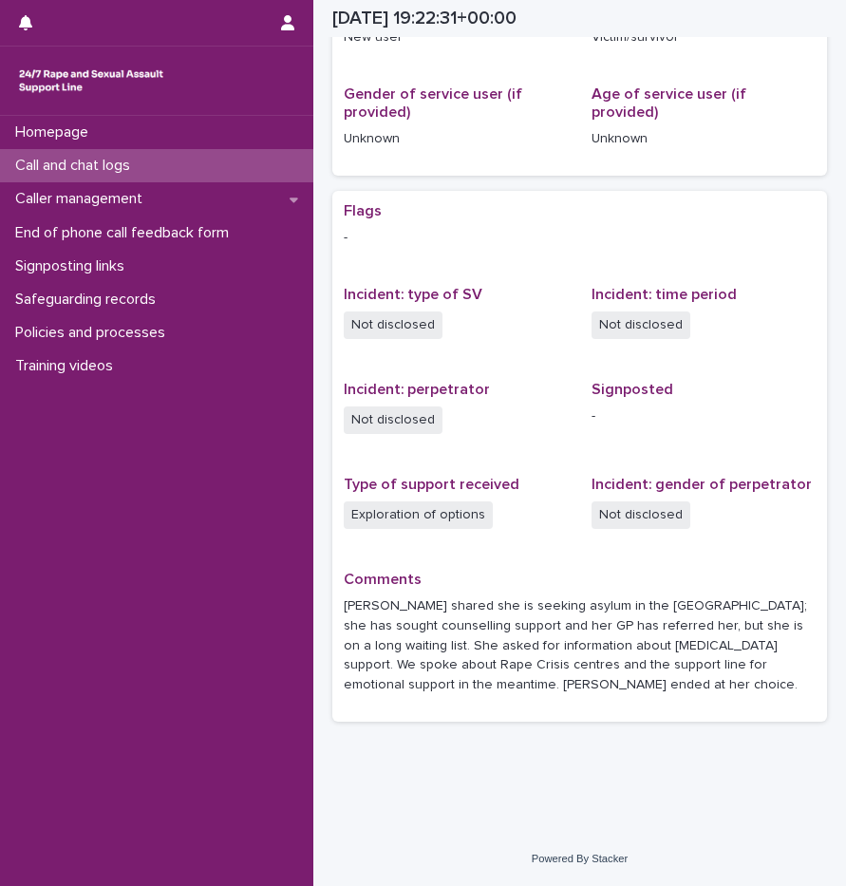
drag, startPoint x: 698, startPoint y: 653, endPoint x: 664, endPoint y: 669, distance: 37.4
click at [664, 667] on p "Caller Denada shared she is seeking asylum in the UK; she has sought counsellin…" at bounding box center [580, 645] width 472 height 99
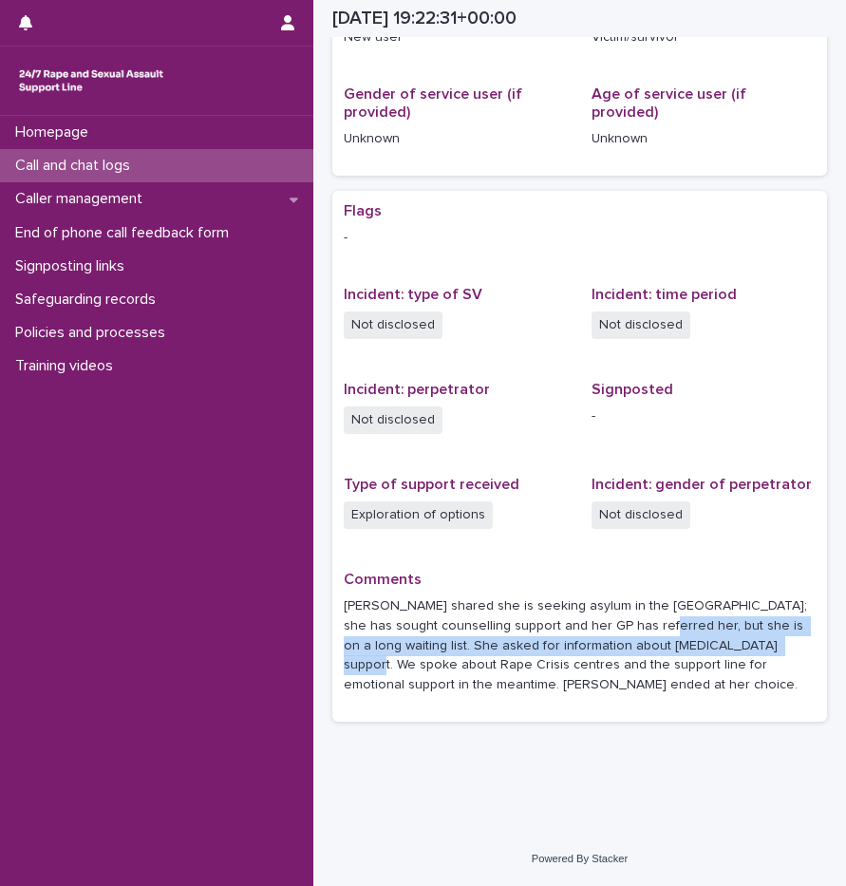
drag, startPoint x: 652, startPoint y: 626, endPoint x: 783, endPoint y: 649, distance: 132.1
click at [783, 649] on p "Caller Denada shared she is seeking asylum in the UK; she has sought counsellin…" at bounding box center [580, 645] width 472 height 99
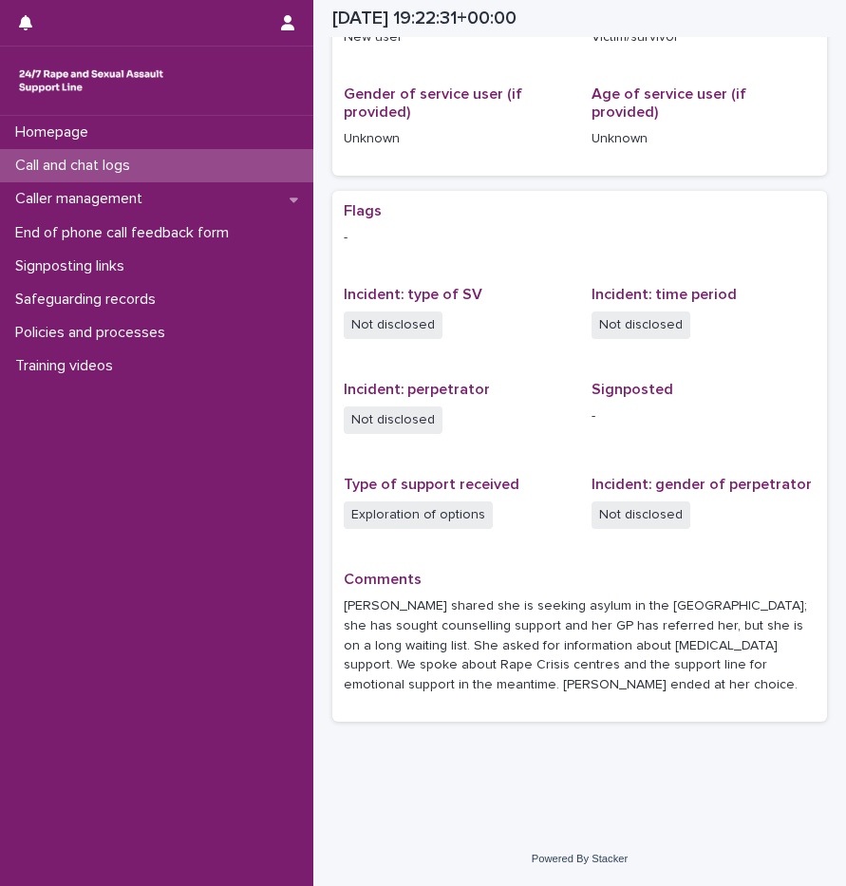
drag, startPoint x: 783, startPoint y: 649, endPoint x: 623, endPoint y: 673, distance: 161.5
click at [623, 673] on p "Caller Denada shared she is seeking asylum in the UK; she has sought counsellin…" at bounding box center [580, 645] width 472 height 99
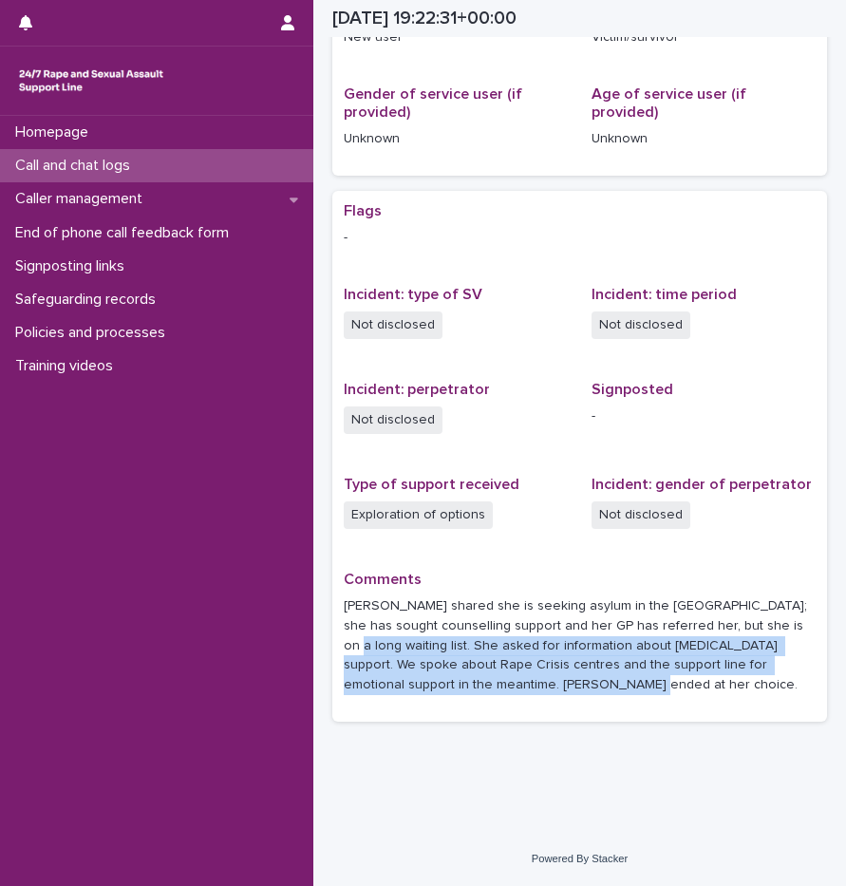
drag, startPoint x: 364, startPoint y: 655, endPoint x: 635, endPoint y: 699, distance: 275.1
click at [635, 699] on div "Comments Caller Denada shared she is seeking asylum in the UK; she has sought c…" at bounding box center [580, 641] width 472 height 140
drag, startPoint x: 635, startPoint y: 699, endPoint x: 583, endPoint y: 689, distance: 53.1
click at [584, 689] on p "Caller Denada shared she is seeking asylum in the UK; she has sought counsellin…" at bounding box center [580, 645] width 472 height 99
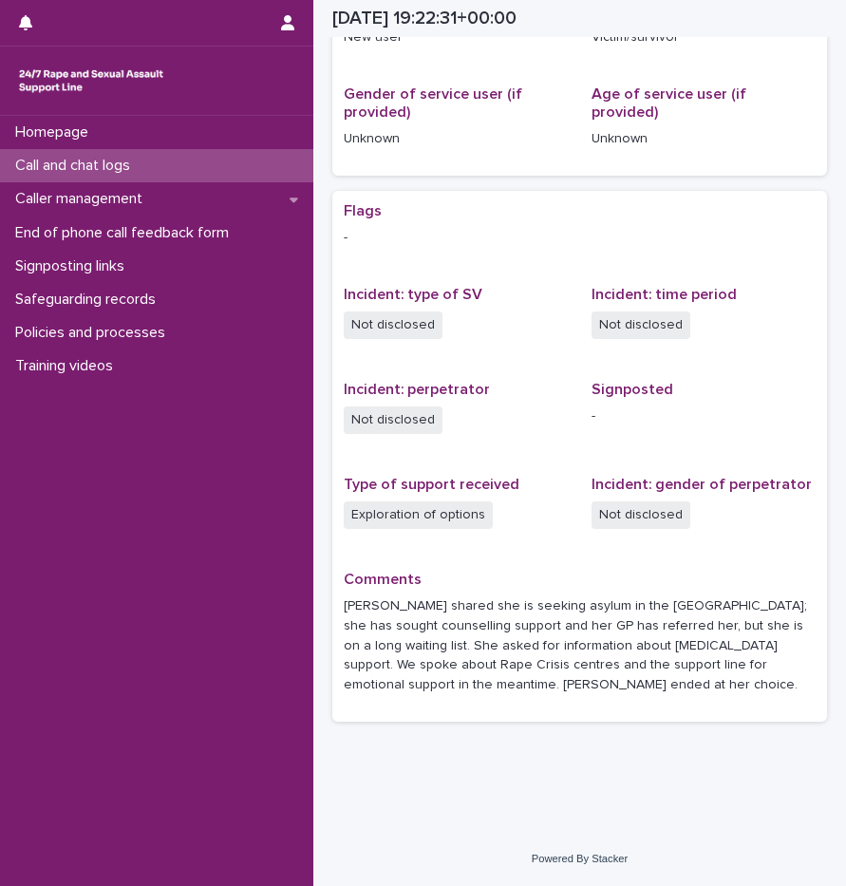
click at [125, 168] on p "Call and chat logs" at bounding box center [77, 166] width 138 height 18
